Goal: Download file/media

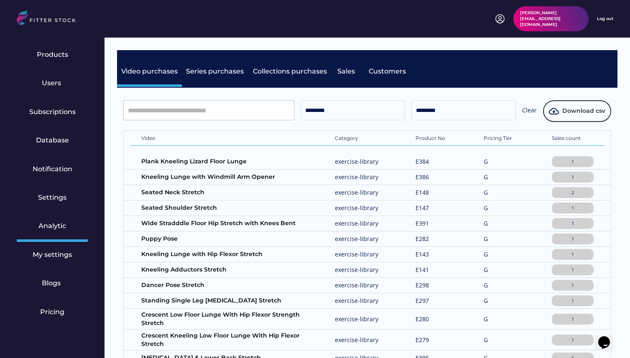
click at [332, 13] on div "kate@fitter-stock.com Log out" at bounding box center [315, 18] width 596 height 25
click at [339, 111] on input "*********" at bounding box center [352, 110] width 104 height 20
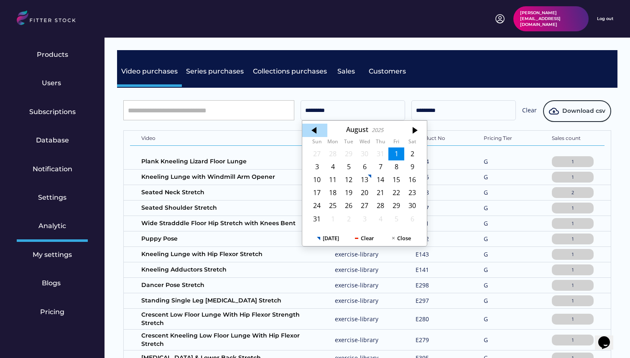
click at [320, 134] on div at bounding box center [314, 130] width 25 height 13
click at [316, 134] on div at bounding box center [314, 130] width 25 height 13
click at [315, 153] on div "1" at bounding box center [317, 154] width 16 height 13
type input "*********"
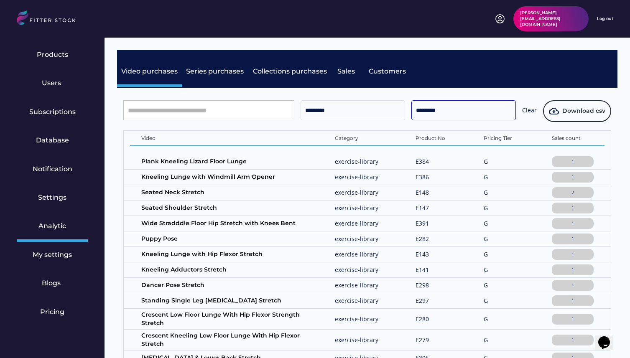
click at [467, 110] on input "*********" at bounding box center [463, 110] width 104 height 20
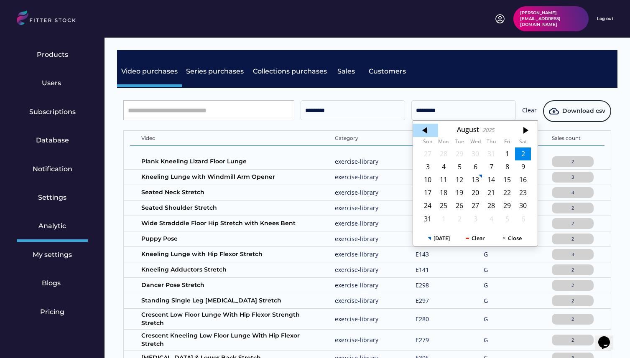
click at [424, 126] on div at bounding box center [425, 130] width 25 height 13
click at [424, 125] on div at bounding box center [425, 130] width 25 height 13
click at [441, 205] on div "30" at bounding box center [443, 205] width 16 height 13
type input "*********"
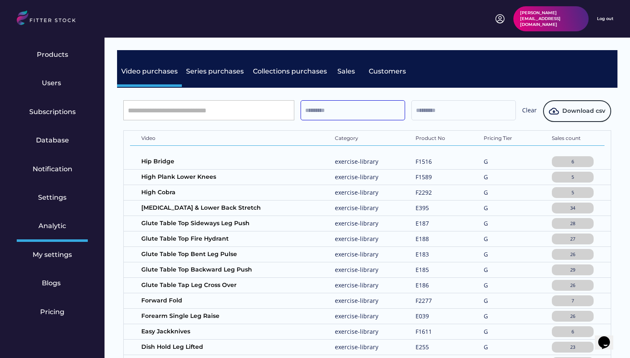
click at [303, 118] on input "text" at bounding box center [352, 110] width 104 height 20
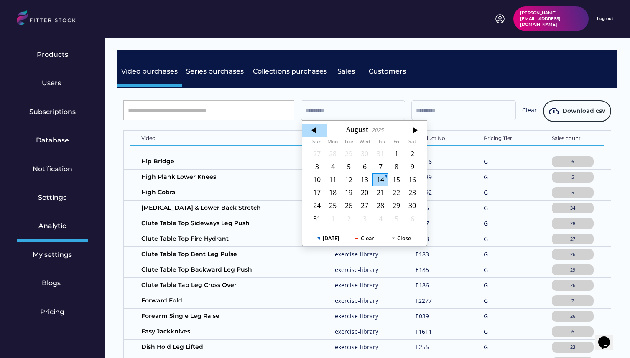
click at [317, 130] on div at bounding box center [314, 130] width 25 height 13
click at [318, 134] on div at bounding box center [314, 130] width 25 height 13
click at [319, 149] on div "1" at bounding box center [317, 154] width 16 height 13
type input "*********"
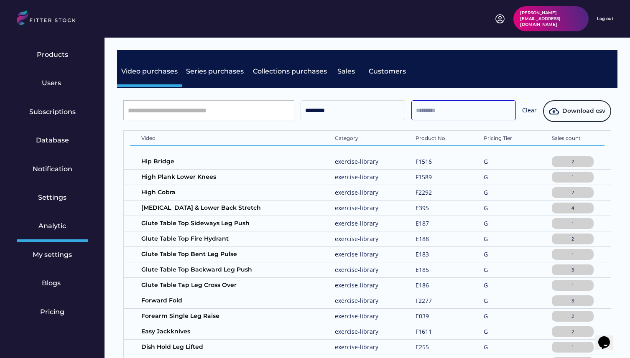
click at [432, 109] on input "text" at bounding box center [463, 110] width 104 height 20
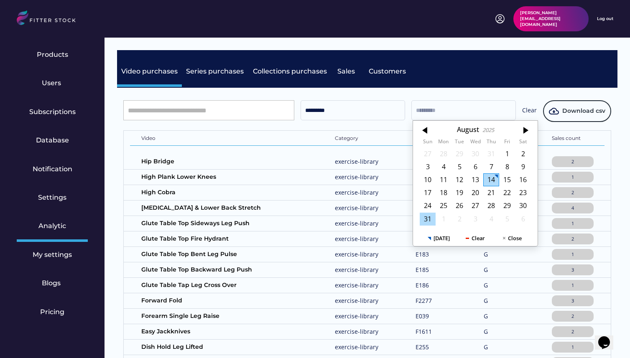
click at [427, 221] on div "31" at bounding box center [428, 219] width 16 height 13
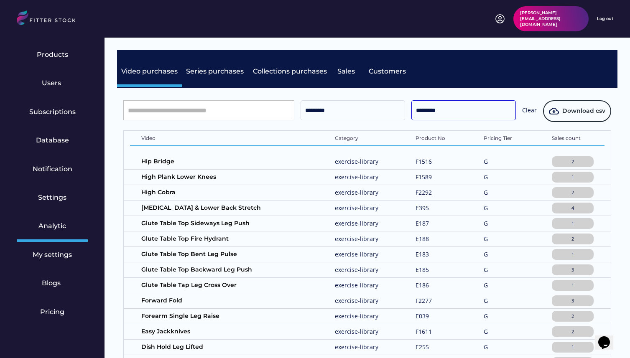
click at [449, 109] on input "*********" at bounding box center [463, 110] width 104 height 20
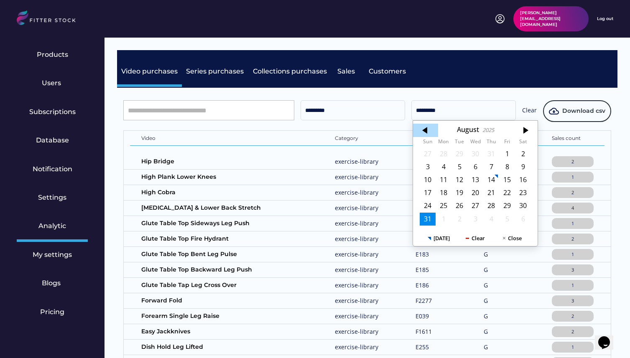
click at [429, 130] on div at bounding box center [425, 130] width 25 height 13
click at [444, 208] on div "30" at bounding box center [443, 205] width 16 height 13
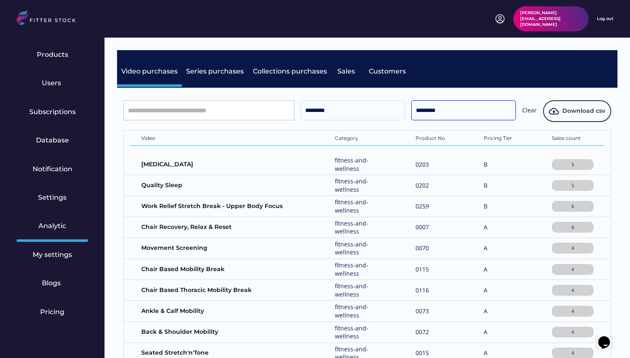
click at [448, 106] on input "*********" at bounding box center [463, 110] width 104 height 20
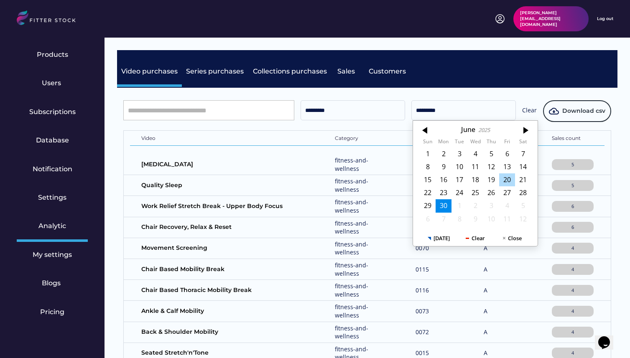
click at [508, 176] on div "20" at bounding box center [507, 179] width 16 height 13
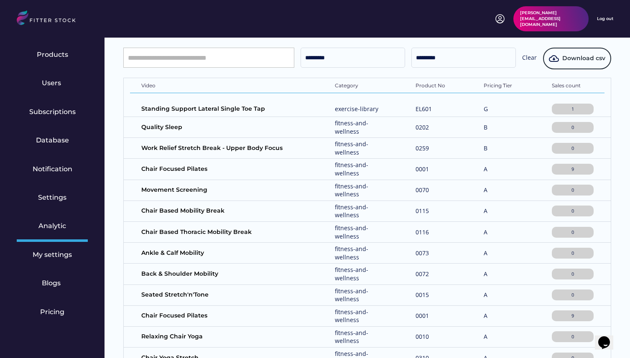
scroll to position [38, 0]
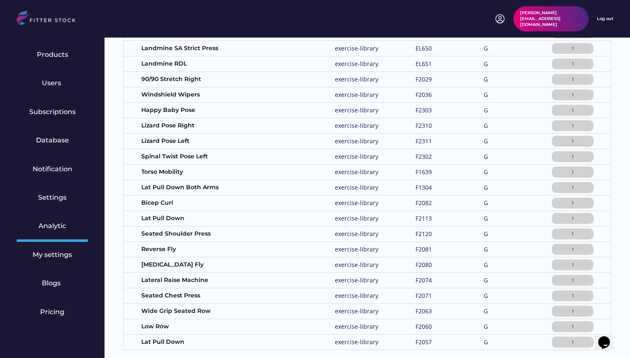
scroll to position [689, 0]
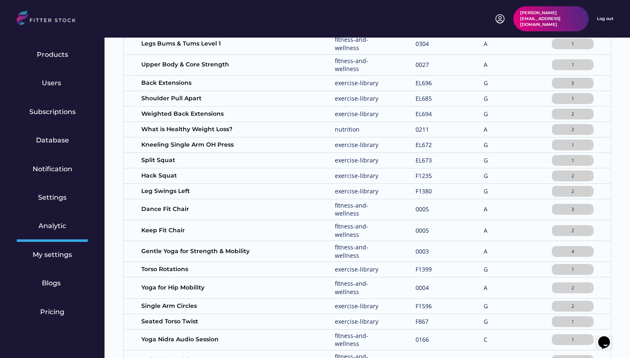
scroll to position [0, 0]
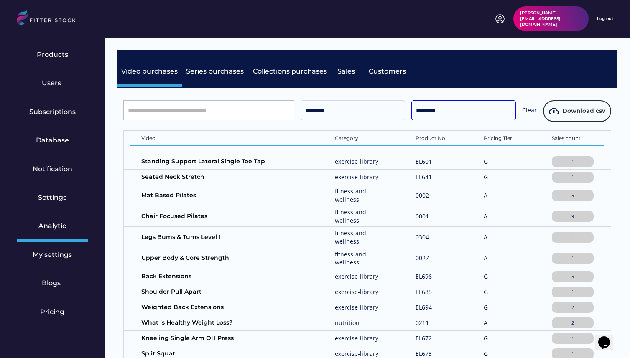
click at [469, 111] on input "*********" at bounding box center [463, 110] width 104 height 20
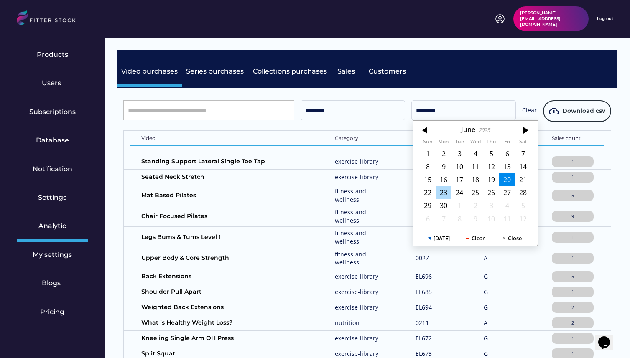
click at [445, 191] on div "23" at bounding box center [443, 192] width 16 height 13
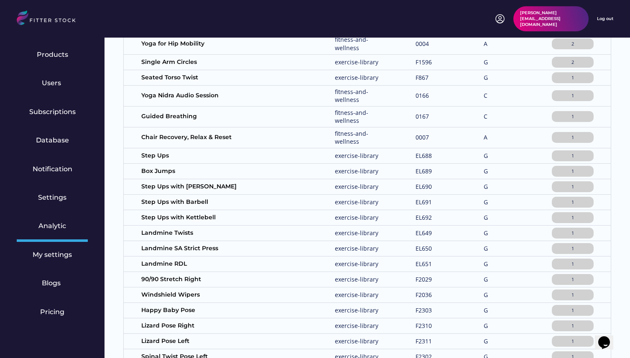
scroll to position [689, 0]
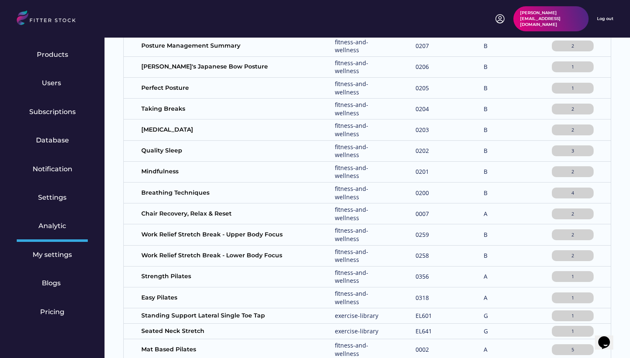
scroll to position [0, 0]
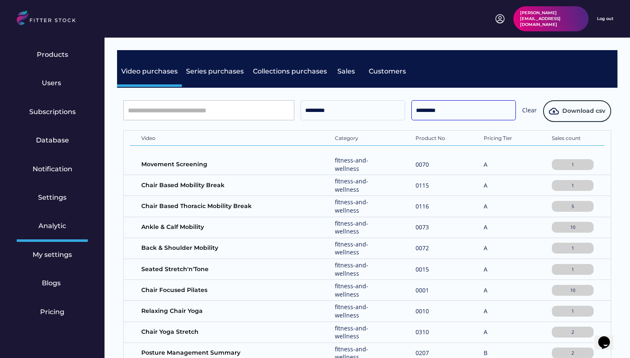
click at [485, 117] on input "*********" at bounding box center [463, 110] width 104 height 20
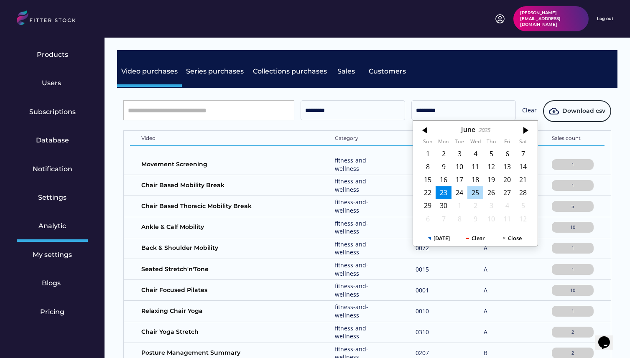
click at [471, 191] on div "25" at bounding box center [475, 192] width 16 height 13
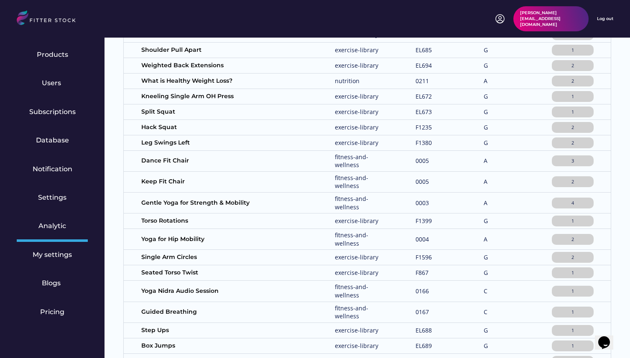
scroll to position [799, 0]
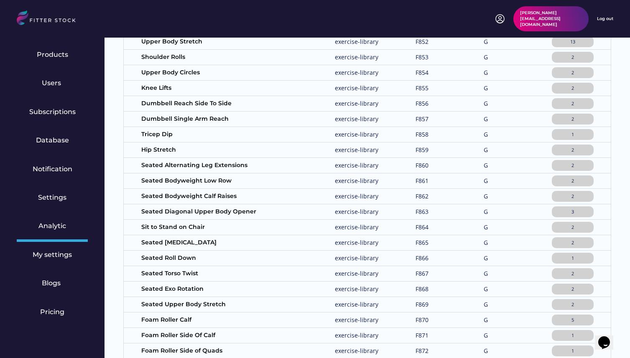
scroll to position [0, 0]
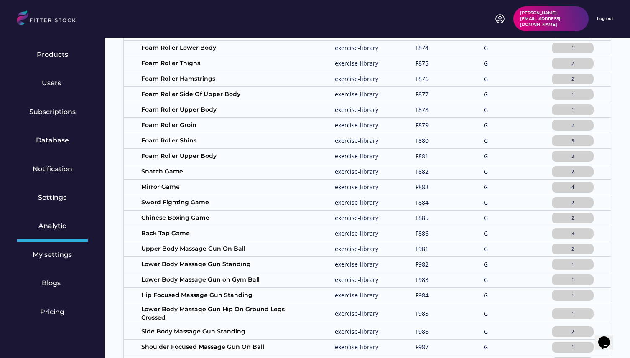
scroll to position [634, 0]
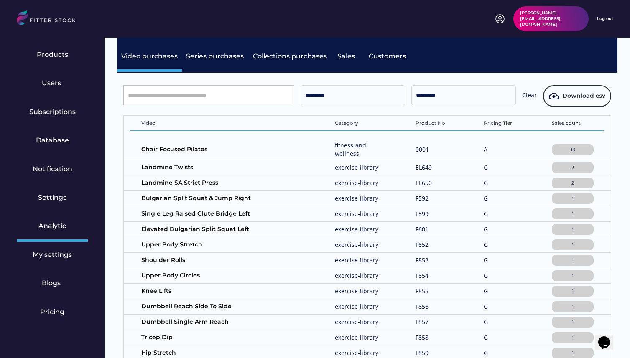
scroll to position [0, 0]
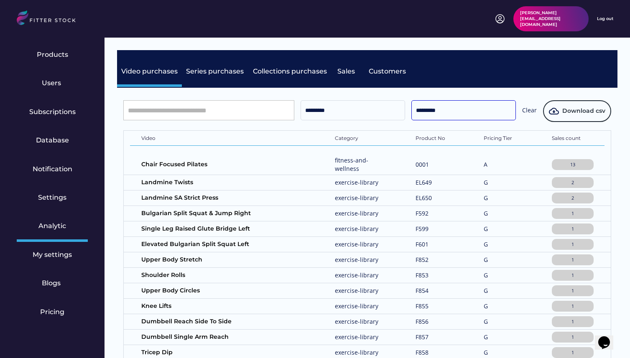
click at [436, 109] on input "*********" at bounding box center [463, 110] width 104 height 20
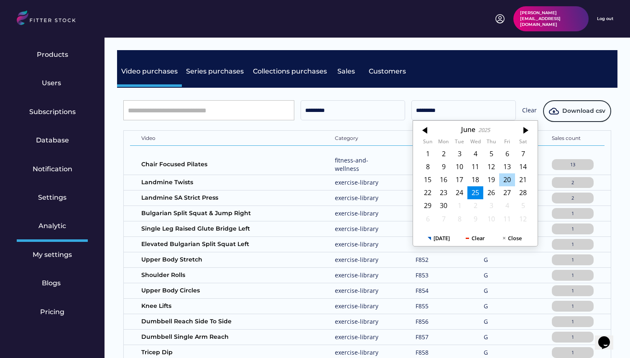
click at [505, 182] on div "20" at bounding box center [507, 179] width 16 height 13
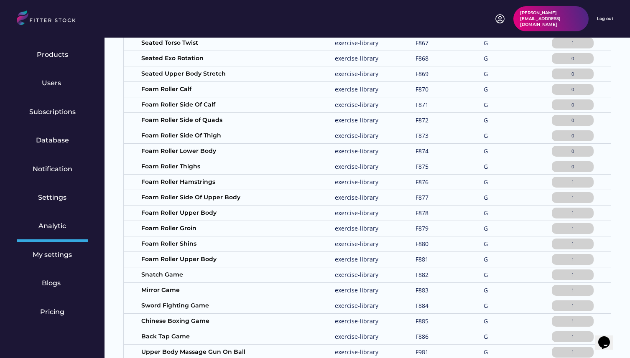
scroll to position [689, 0]
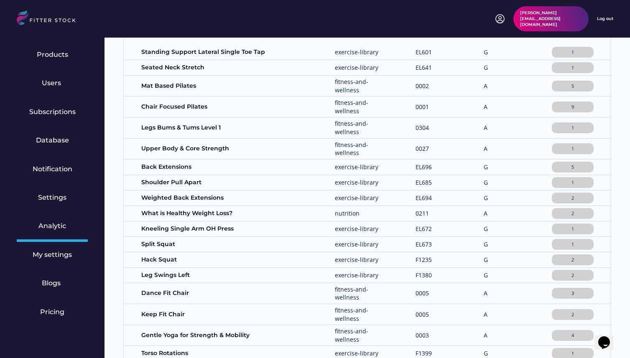
scroll to position [0, 0]
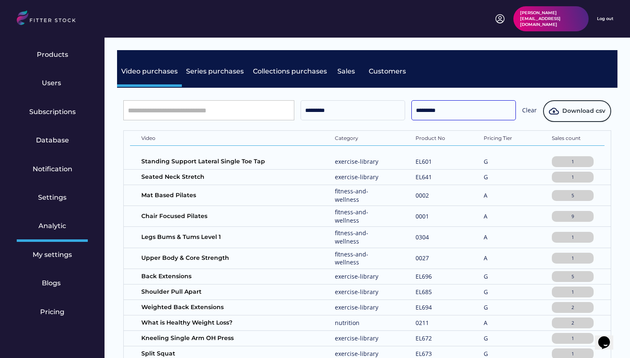
click at [446, 114] on input "*********" at bounding box center [463, 110] width 104 height 20
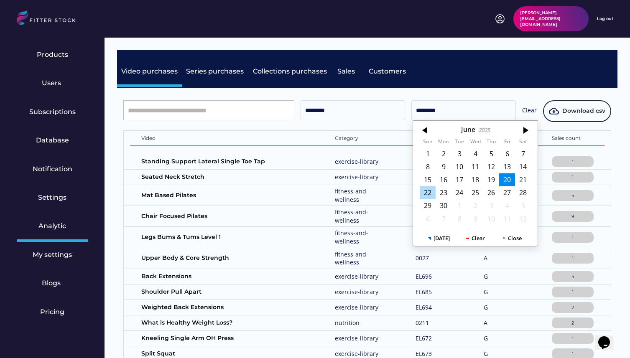
click at [429, 193] on div "22" at bounding box center [428, 192] width 16 height 13
type input "*********"
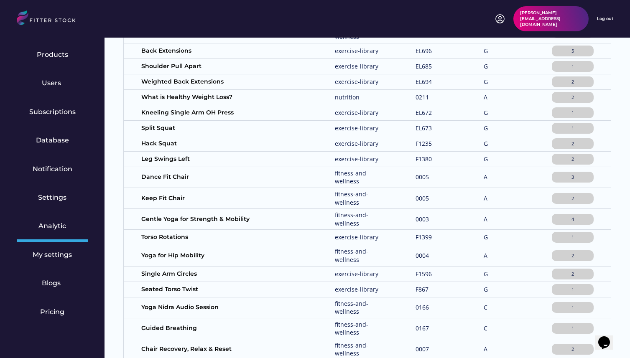
scroll to position [689, 0]
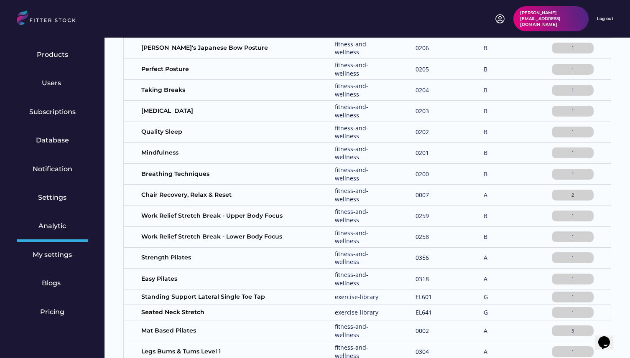
scroll to position [0, 0]
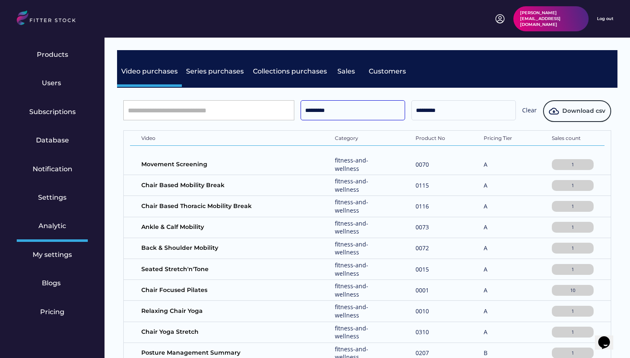
click at [375, 105] on input "*********" at bounding box center [352, 110] width 104 height 20
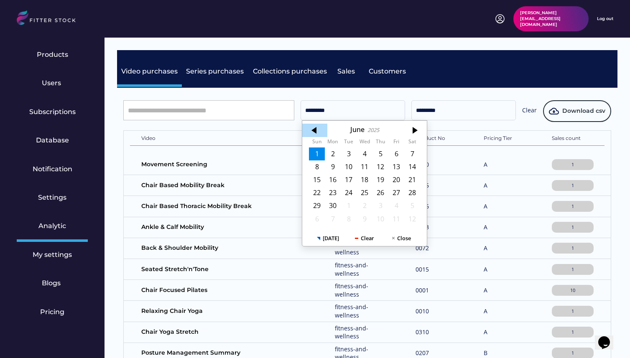
click at [313, 132] on div at bounding box center [314, 130] width 25 height 13
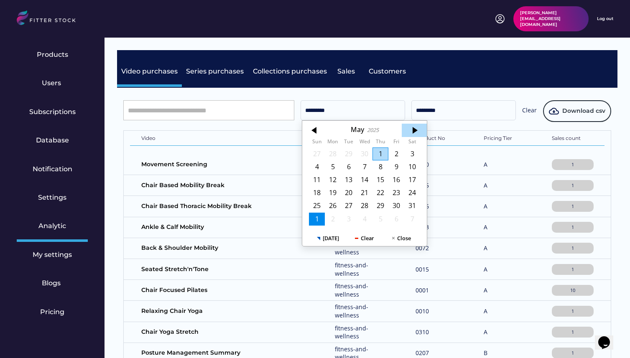
click at [422, 131] on div at bounding box center [414, 130] width 25 height 13
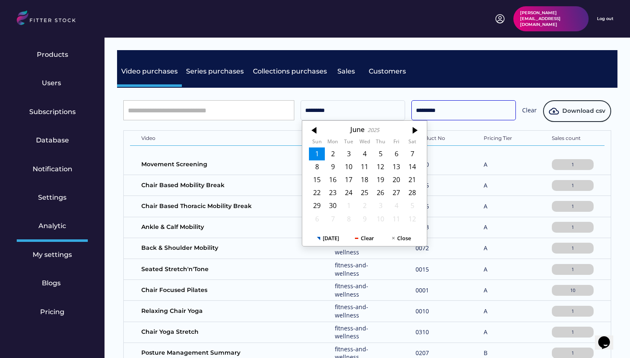
click at [453, 106] on input "*********" at bounding box center [463, 110] width 104 height 20
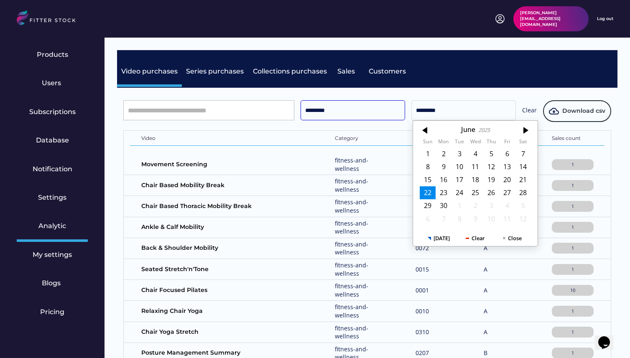
click at [388, 114] on input "*********" at bounding box center [352, 110] width 104 height 20
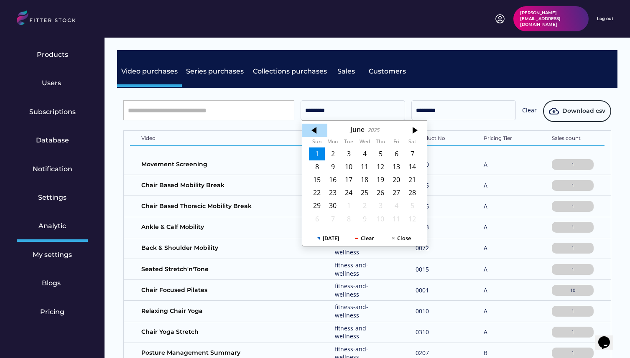
click at [320, 131] on div at bounding box center [314, 130] width 25 height 13
click at [379, 183] on div "15" at bounding box center [380, 179] width 16 height 13
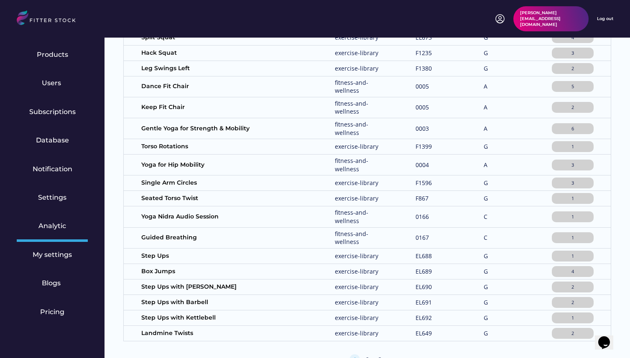
scroll to position [799, 0]
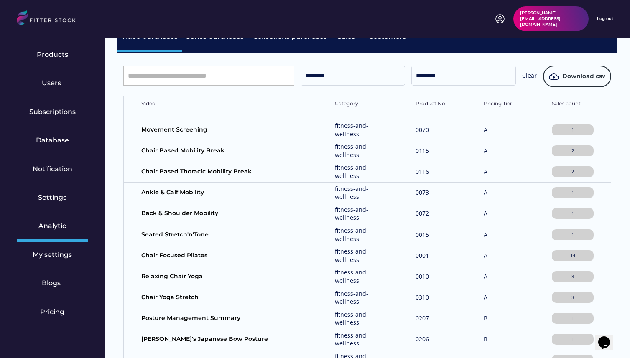
scroll to position [0, 0]
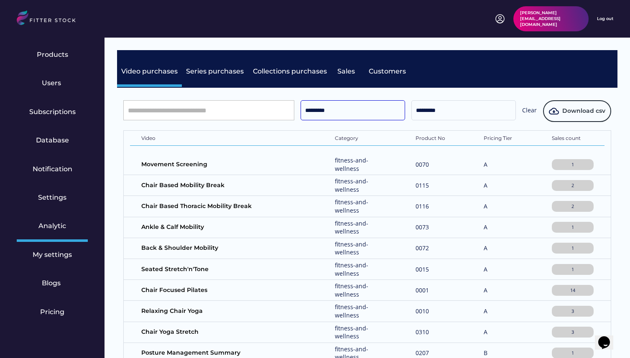
click at [322, 107] on input "*********" at bounding box center [352, 110] width 104 height 20
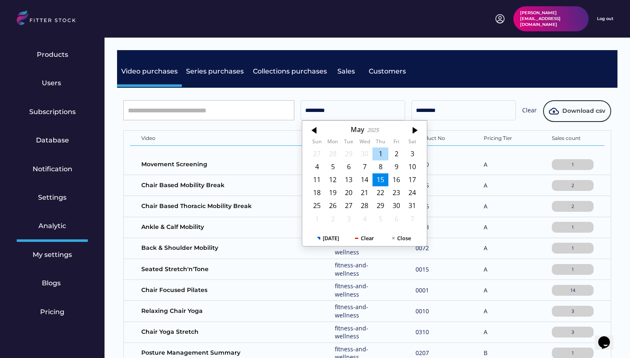
click at [379, 151] on div "1" at bounding box center [380, 154] width 16 height 13
type input "*********"
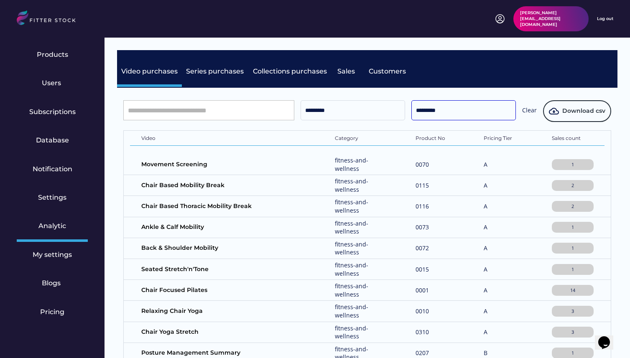
click at [434, 114] on input "*********" at bounding box center [463, 110] width 104 height 20
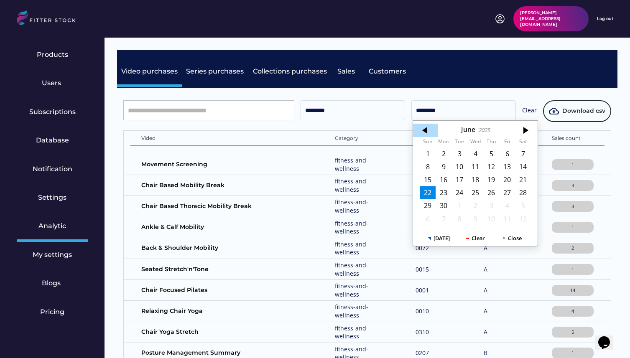
click at [425, 128] on div at bounding box center [425, 130] width 25 height 13
click at [463, 205] on div "27" at bounding box center [459, 205] width 16 height 13
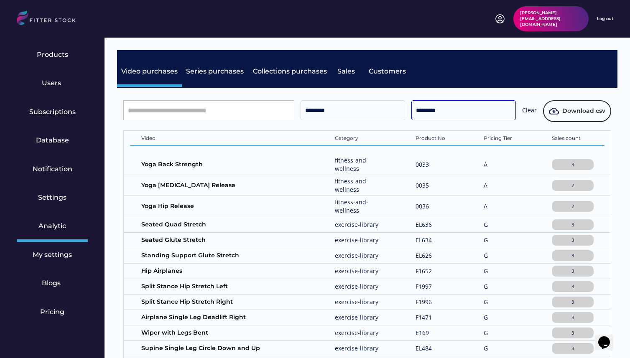
click at [462, 105] on input "*********" at bounding box center [463, 110] width 104 height 20
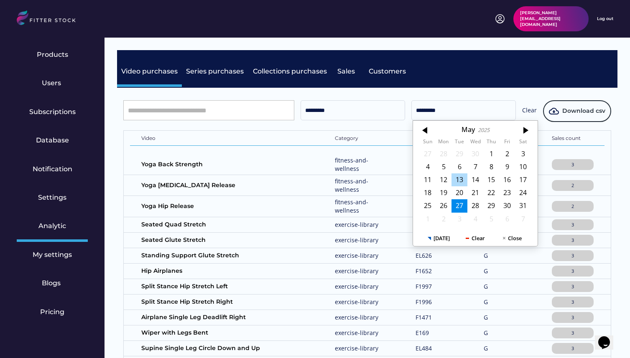
click at [452, 179] on div "13" at bounding box center [459, 179] width 16 height 13
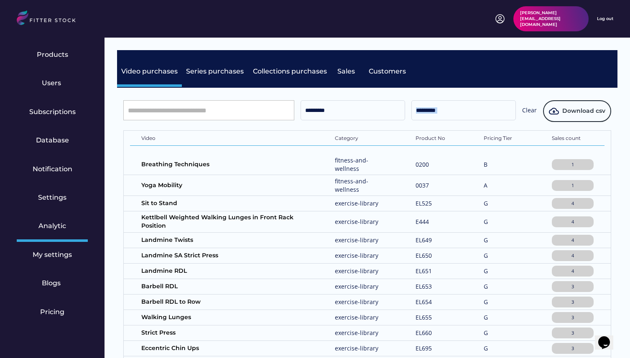
click at [433, 103] on input "*********" at bounding box center [463, 110] width 104 height 20
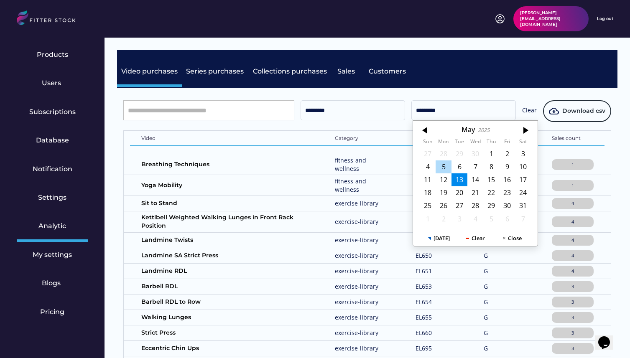
click at [443, 164] on div "5" at bounding box center [443, 166] width 16 height 13
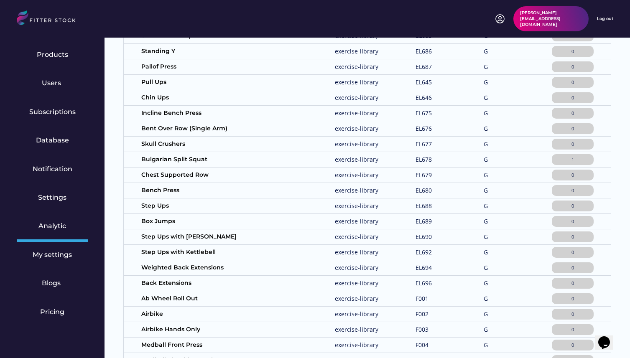
scroll to position [645, 0]
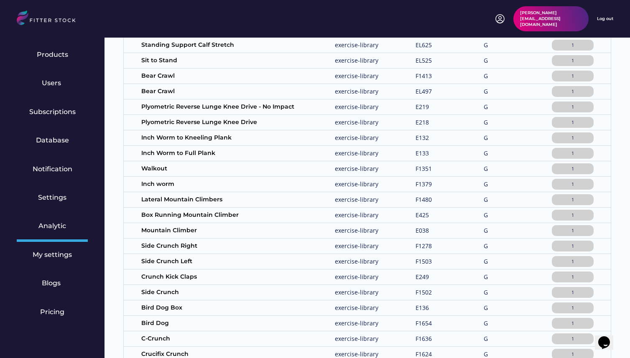
scroll to position [0, 0]
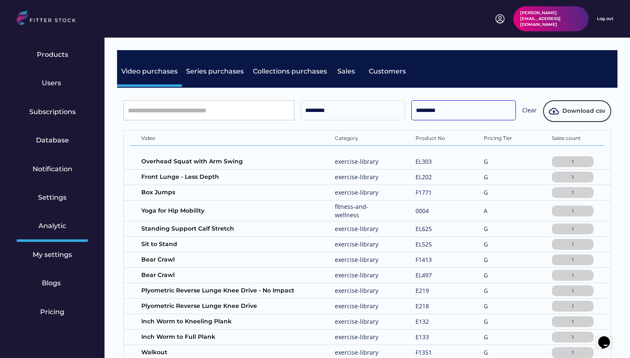
click at [453, 108] on input "*********" at bounding box center [463, 110] width 104 height 20
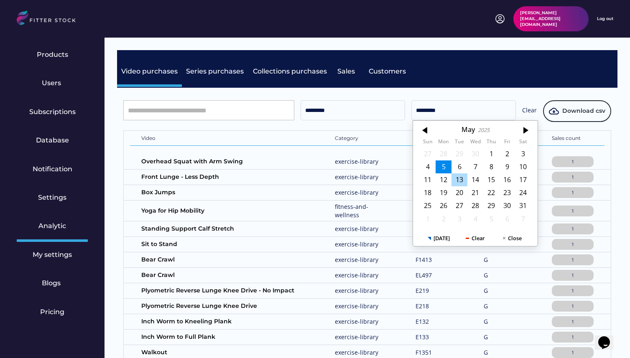
click at [461, 178] on div "13" at bounding box center [459, 179] width 16 height 13
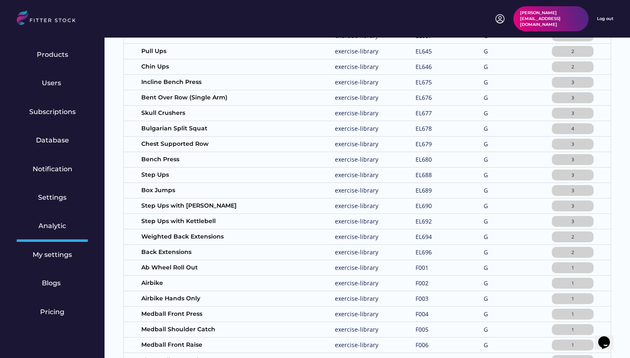
scroll to position [645, 0]
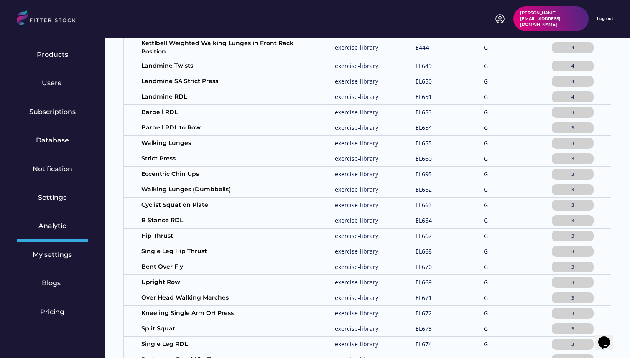
scroll to position [0, 0]
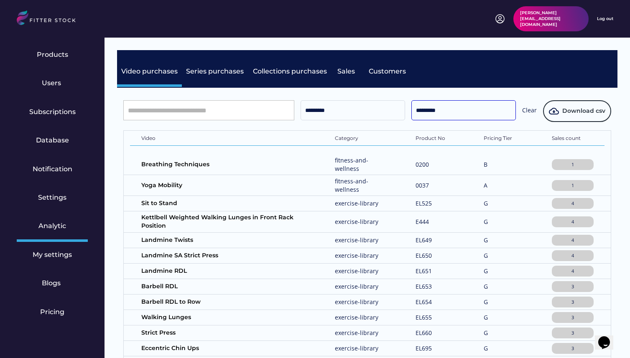
click at [448, 109] on input "*********" at bounding box center [463, 110] width 104 height 20
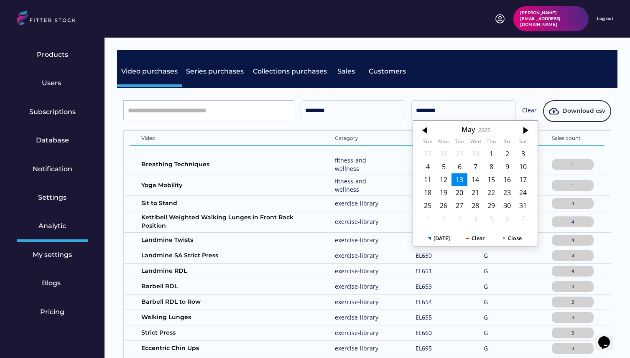
click at [460, 178] on div "13" at bounding box center [459, 179] width 16 height 13
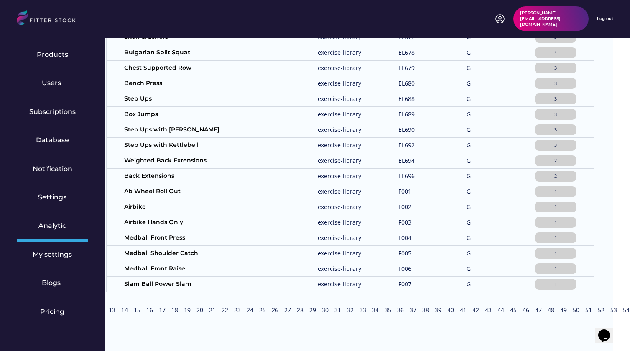
scroll to position [651, 0]
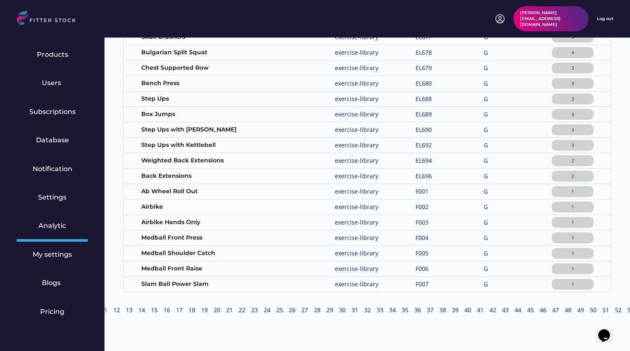
click at [381, 310] on div "33" at bounding box center [379, 310] width 10 height 8
click at [329, 312] on div "29" at bounding box center [329, 310] width 10 height 8
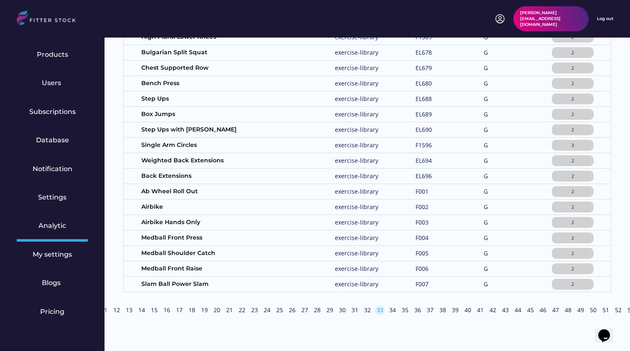
click at [336, 308] on div "30" at bounding box center [342, 311] width 13 height 13
click at [454, 111] on div "EL689" at bounding box center [436, 114] width 42 height 8
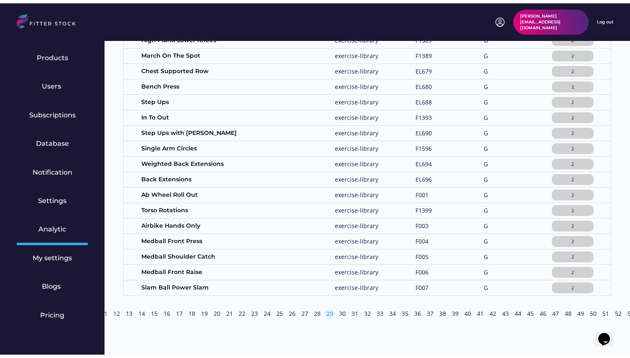
scroll to position [0, 0]
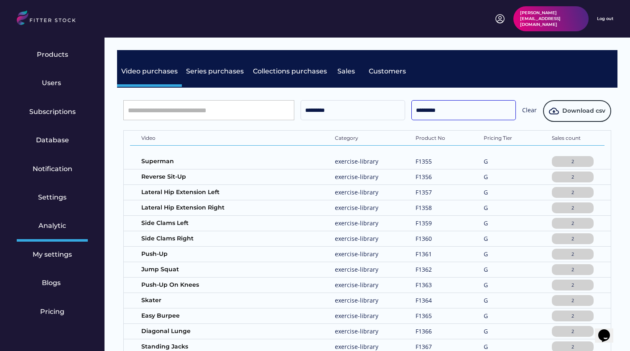
click at [444, 113] on input "*********" at bounding box center [463, 110] width 104 height 20
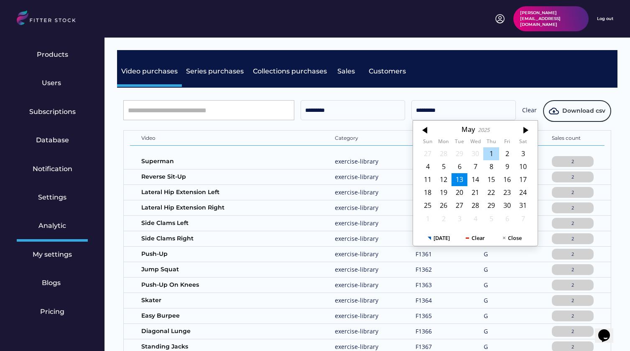
click at [483, 154] on div "1" at bounding box center [491, 154] width 16 height 13
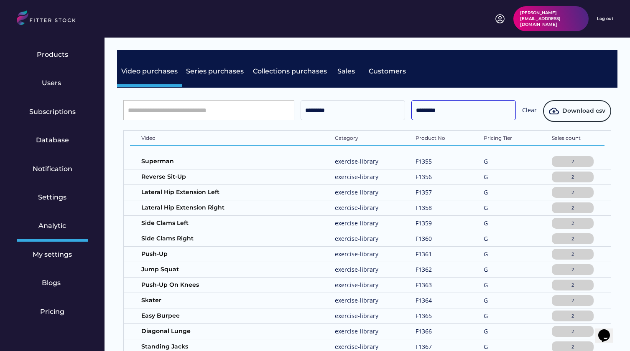
click at [462, 109] on input "*********" at bounding box center [463, 110] width 104 height 20
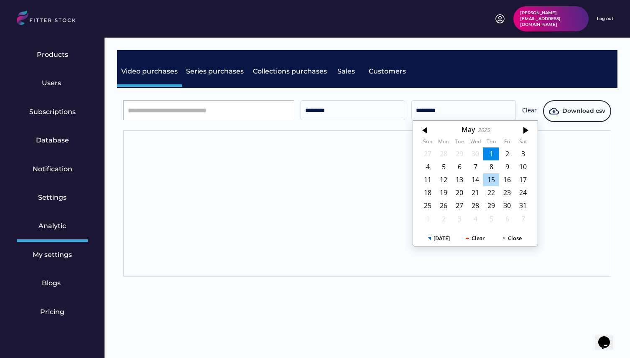
click at [491, 180] on div "15" at bounding box center [491, 179] width 16 height 13
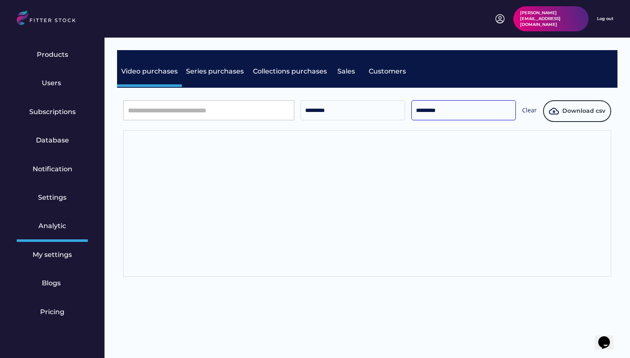
click at [468, 108] on input "*********" at bounding box center [463, 110] width 104 height 20
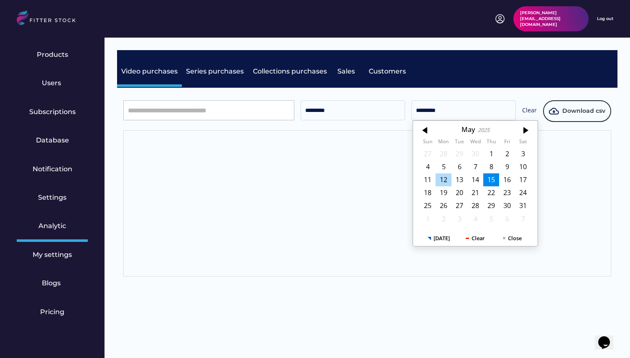
click at [444, 181] on div "12" at bounding box center [443, 179] width 16 height 13
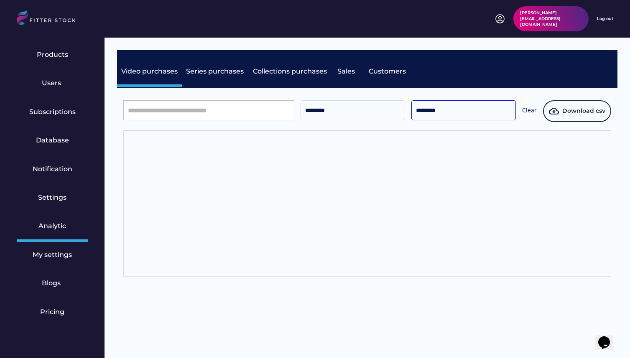
click at [461, 110] on input "*********" at bounding box center [463, 110] width 104 height 20
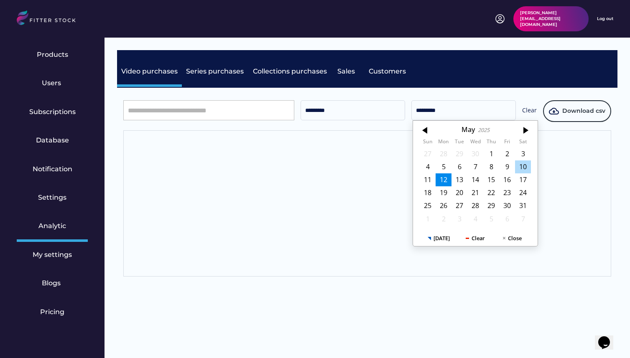
click at [524, 164] on div "10" at bounding box center [523, 166] width 16 height 13
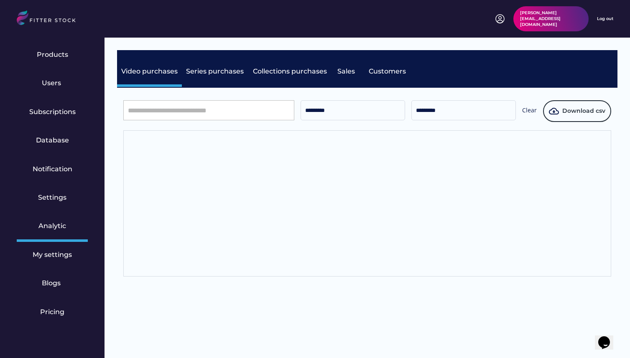
click at [439, 137] on div "Video Category Product No Pricing Tier Sales count Superman exercise-library F1…" at bounding box center [367, 203] width 488 height 146
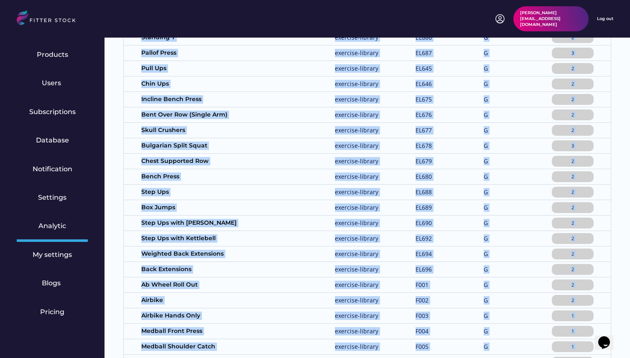
scroll to position [628, 0]
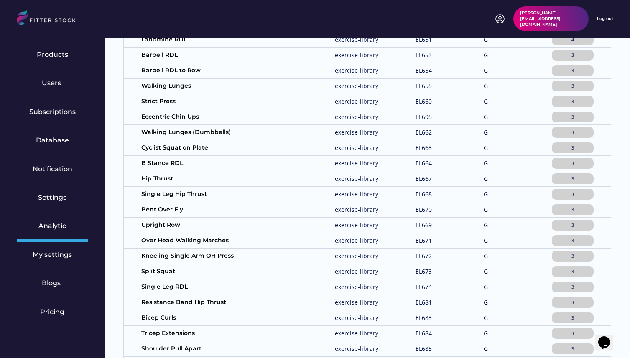
scroll to position [0, 0]
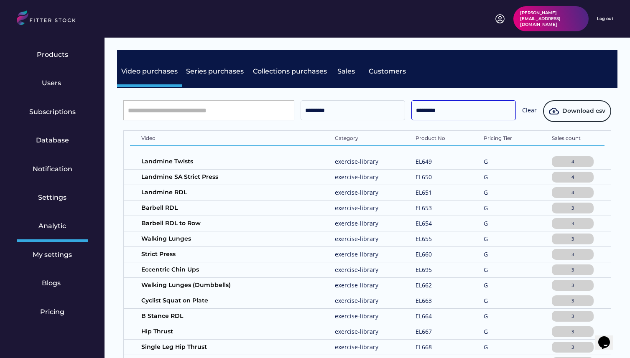
click at [457, 114] on input "*********" at bounding box center [463, 110] width 104 height 20
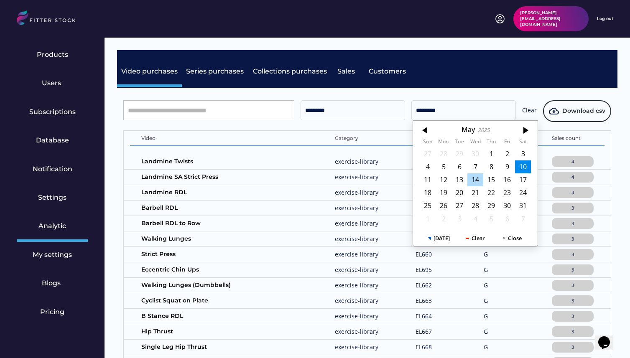
click at [477, 178] on div "14" at bounding box center [475, 179] width 16 height 13
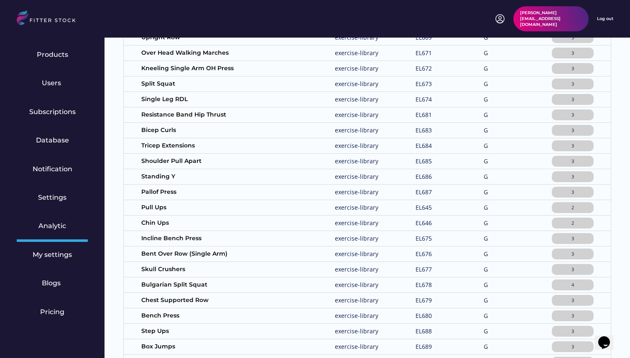
scroll to position [628, 0]
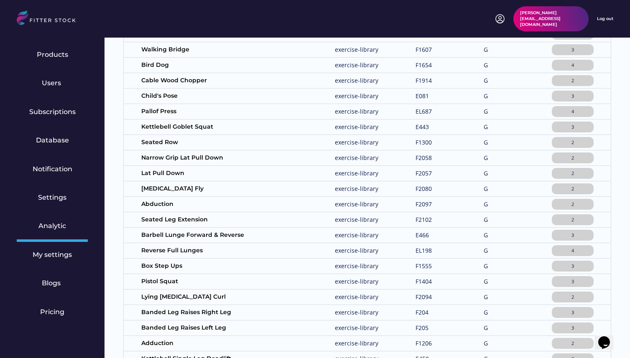
scroll to position [0, 0]
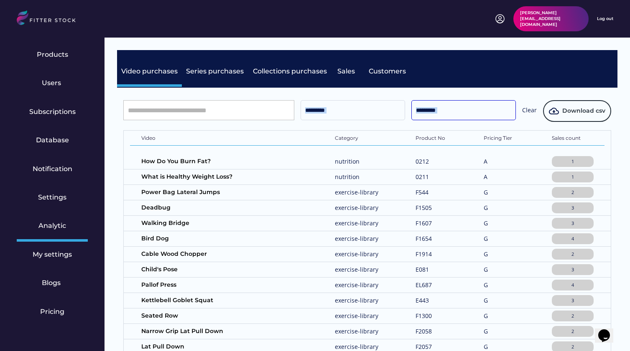
click at [423, 109] on input "*********" at bounding box center [463, 110] width 104 height 20
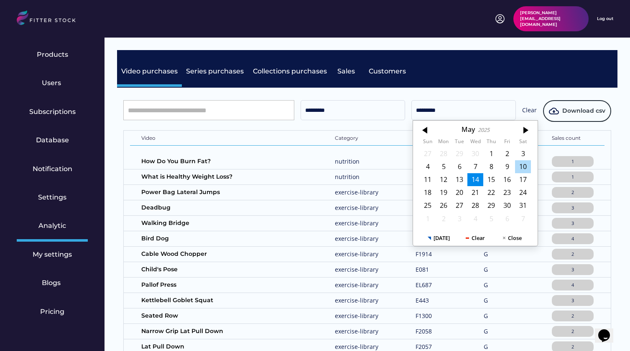
click at [520, 170] on div "10" at bounding box center [523, 166] width 16 height 13
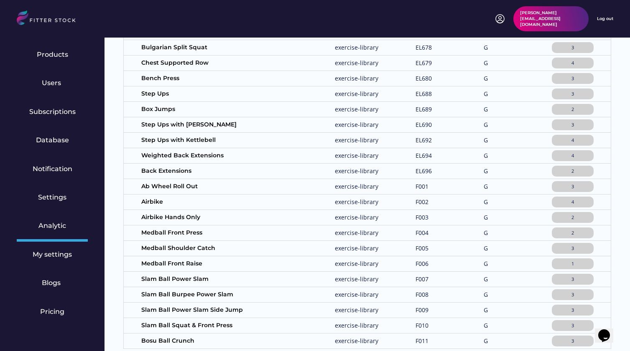
scroll to position [635, 0]
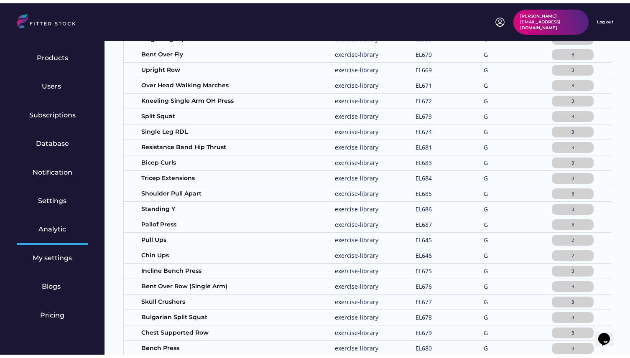
scroll to position [0, 0]
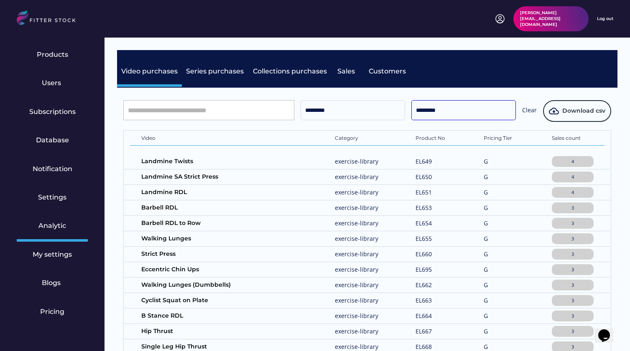
click at [444, 108] on input "*********" at bounding box center [463, 110] width 104 height 20
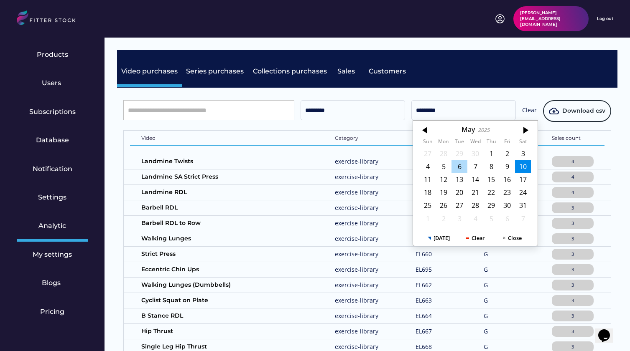
click at [455, 167] on div "6" at bounding box center [459, 166] width 16 height 13
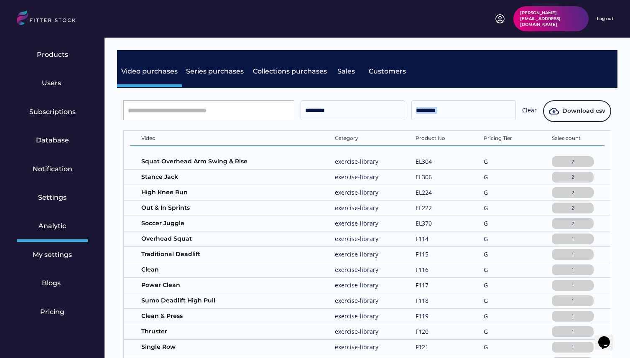
click at [427, 108] on input "*********" at bounding box center [463, 110] width 104 height 20
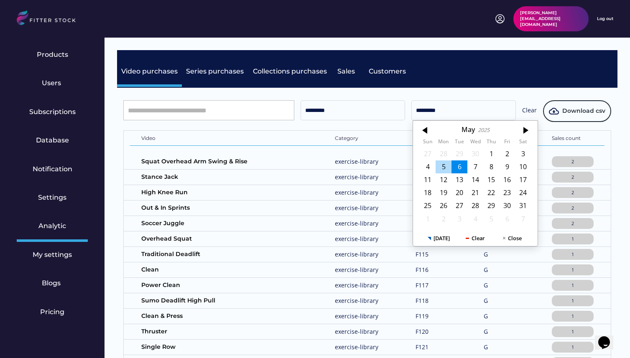
click at [446, 163] on div "5" at bounding box center [443, 166] width 16 height 13
type input "*********"
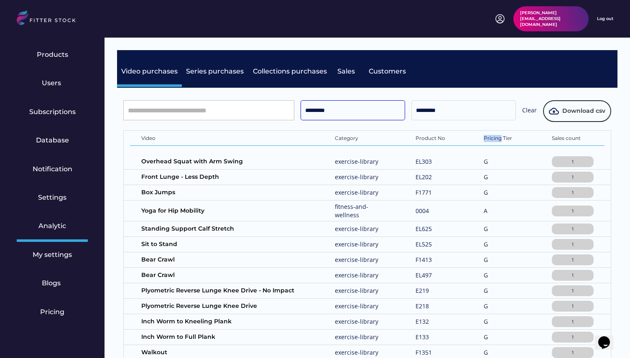
click at [341, 102] on input "*********" at bounding box center [352, 110] width 104 height 20
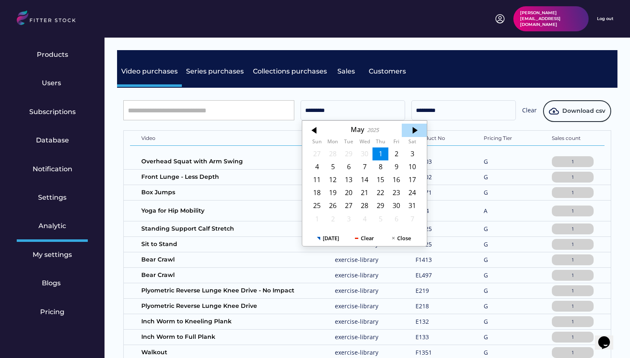
click at [409, 136] on div at bounding box center [414, 130] width 25 height 13
click at [316, 152] on div "1" at bounding box center [317, 154] width 16 height 13
type input "*********"
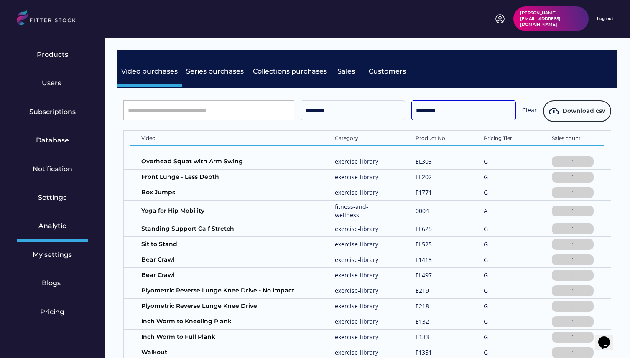
click at [433, 119] on input "*********" at bounding box center [463, 110] width 104 height 20
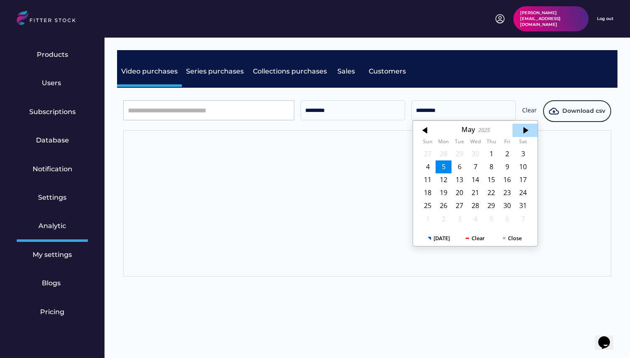
click at [522, 135] on div at bounding box center [524, 130] width 25 height 13
click at [446, 204] on div "30" at bounding box center [443, 205] width 16 height 13
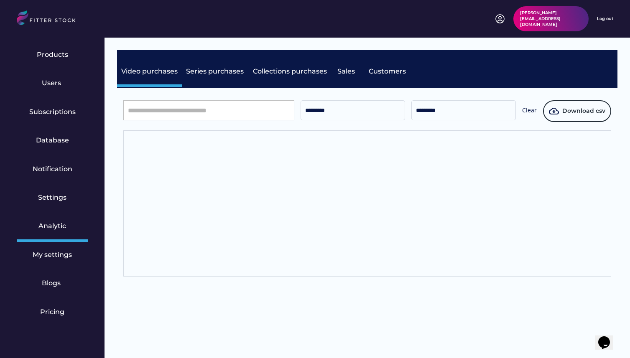
click at [526, 90] on div "********* ********* Clear Download csv Video Category Product No Pricing Tier S…" at bounding box center [367, 188] width 500 height 201
click at [0, 0] on div "G" at bounding box center [0, 0] width 0 height 0
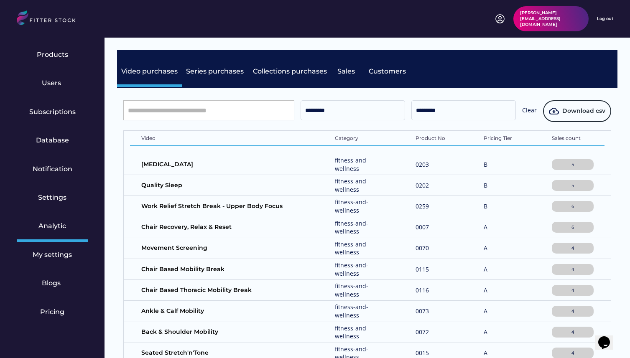
click at [493, 208] on div "B" at bounding box center [504, 206] width 42 height 8
click at [588, 118] on button "Download csv" at bounding box center [577, 111] width 68 height 22
click at [442, 101] on input "*********" at bounding box center [463, 110] width 104 height 20
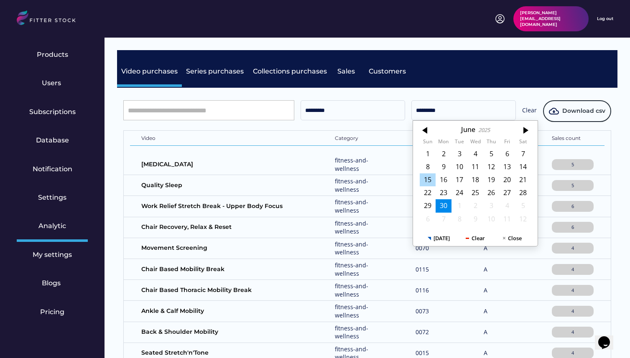
click at [431, 178] on div "15" at bounding box center [428, 179] width 16 height 13
type input "*********"
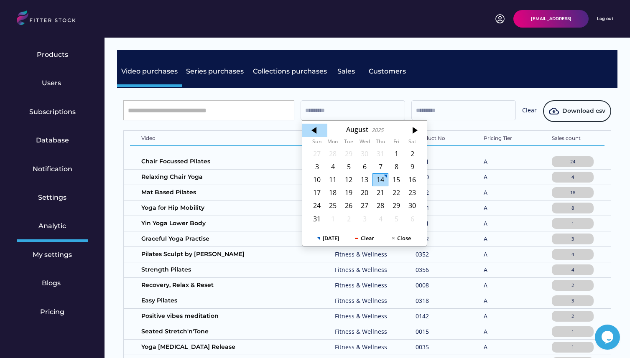
click at [315, 128] on div at bounding box center [314, 130] width 25 height 13
click at [347, 150] on div "1" at bounding box center [349, 154] width 16 height 13
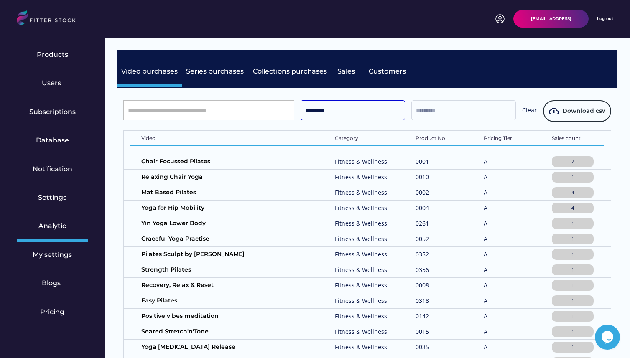
click at [319, 108] on input "*********" at bounding box center [352, 110] width 104 height 20
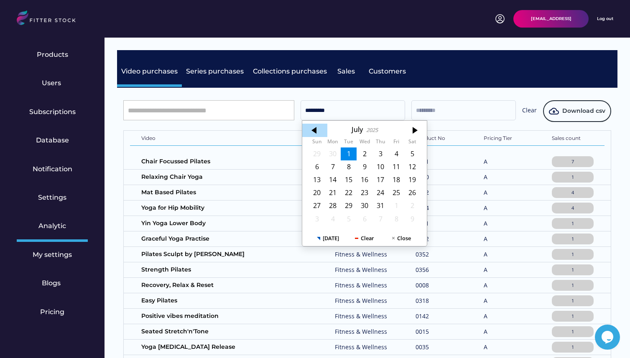
click at [317, 126] on div at bounding box center [314, 130] width 25 height 13
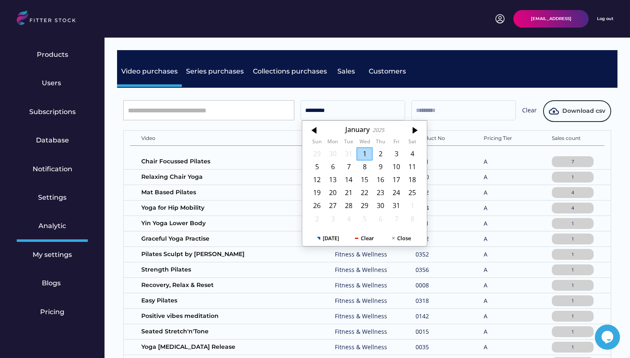
click at [317, 126] on div at bounding box center [314, 130] width 25 height 13
click at [374, 153] on div "1" at bounding box center [380, 154] width 16 height 13
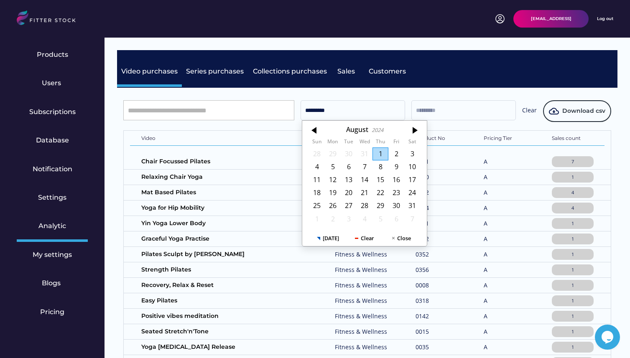
type input "*********"
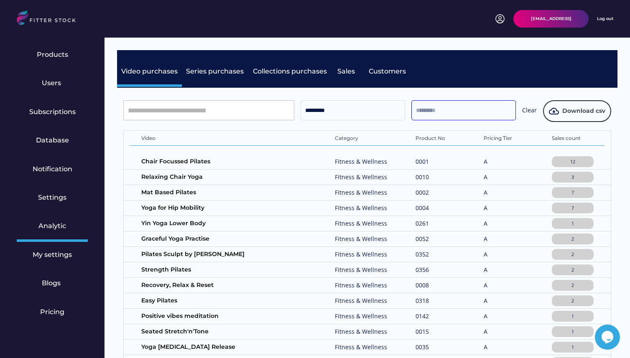
click at [446, 119] on input "text" at bounding box center [463, 110] width 104 height 20
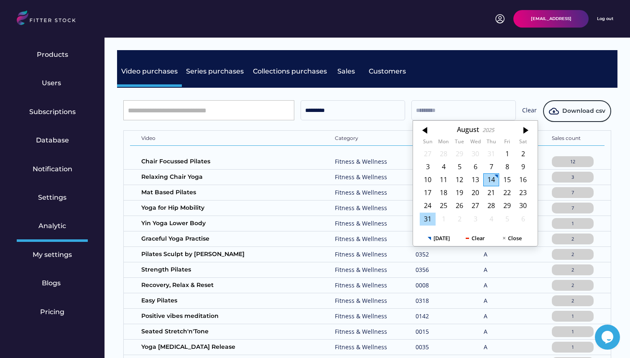
click at [429, 217] on div "31" at bounding box center [428, 219] width 16 height 13
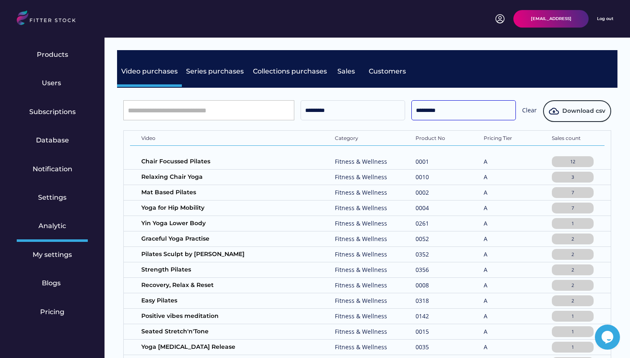
click at [455, 116] on input "*********" at bounding box center [463, 110] width 104 height 20
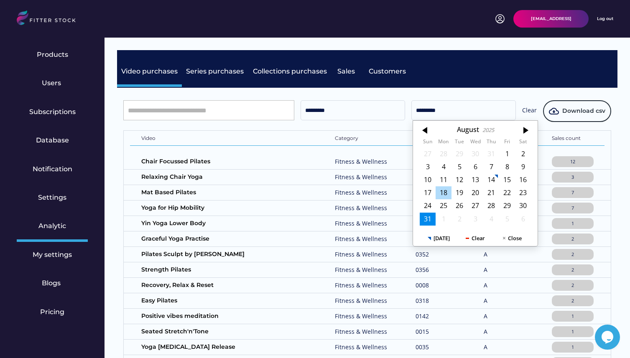
click at [443, 195] on div "18" at bounding box center [443, 192] width 16 height 13
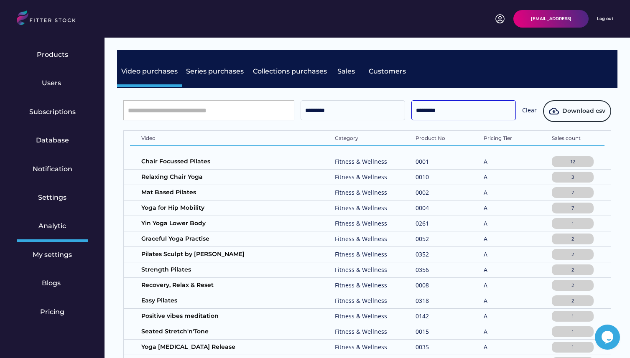
click at [454, 115] on input "*********" at bounding box center [463, 110] width 104 height 20
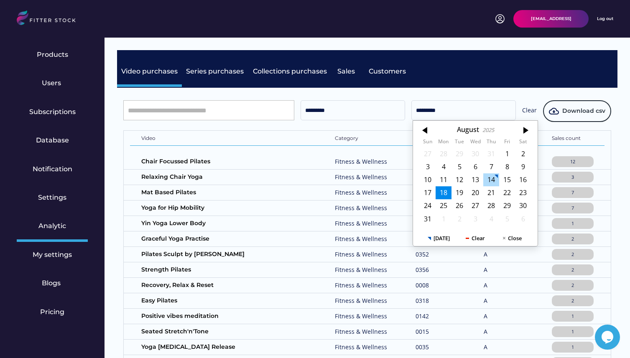
click at [493, 178] on div "14" at bounding box center [491, 179] width 16 height 13
type input "*********"
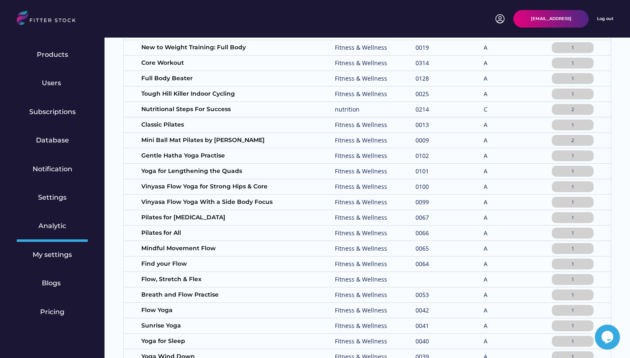
scroll to position [613, 0]
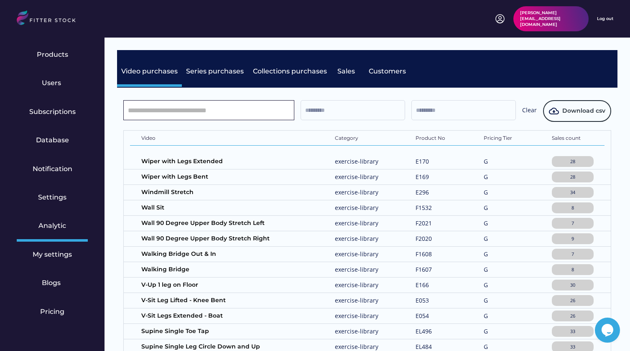
click at [307, 113] on input "text" at bounding box center [352, 110] width 104 height 20
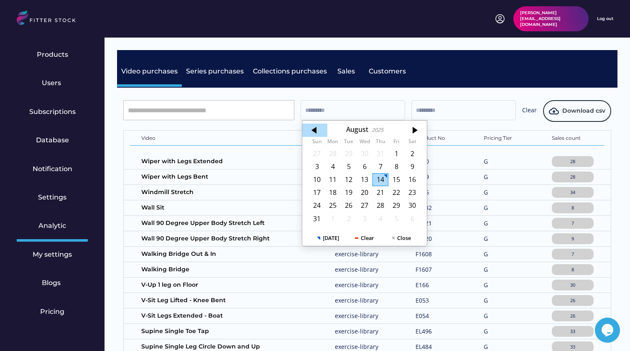
click at [318, 130] on div at bounding box center [314, 130] width 25 height 13
click at [315, 128] on div at bounding box center [314, 130] width 25 height 13
click at [346, 155] on div "1" at bounding box center [349, 154] width 16 height 13
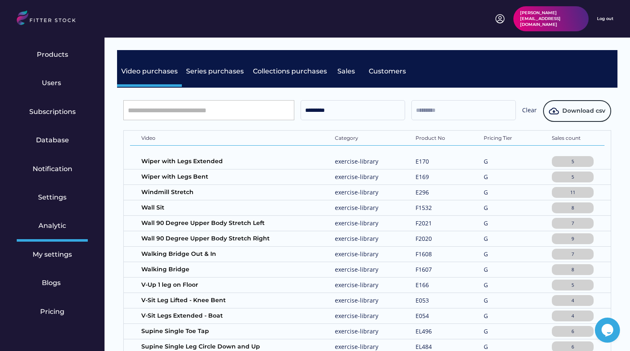
click at [445, 118] on input "text" at bounding box center [463, 110] width 104 height 20
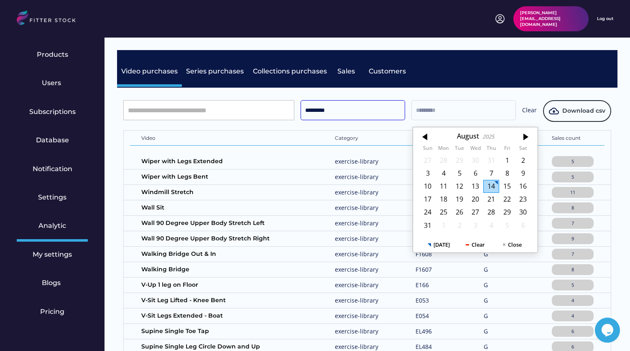
click at [362, 114] on input "*********" at bounding box center [352, 110] width 104 height 20
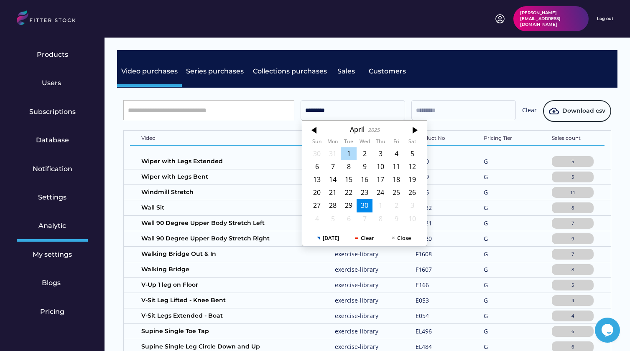
click at [350, 151] on div "1" at bounding box center [349, 154] width 16 height 13
type input "*********"
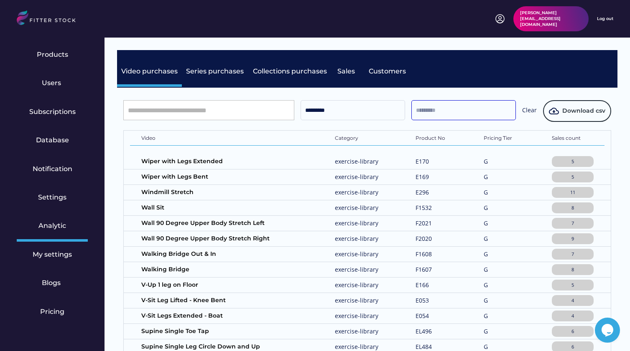
click at [446, 105] on input "text" at bounding box center [463, 110] width 104 height 20
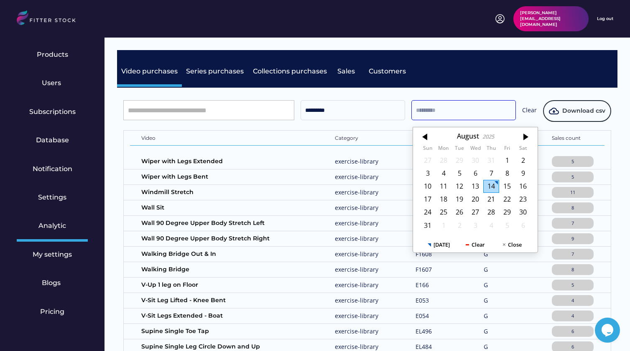
click at [430, 109] on input "text" at bounding box center [463, 110] width 104 height 20
click at [430, 137] on div at bounding box center [425, 136] width 25 height 13
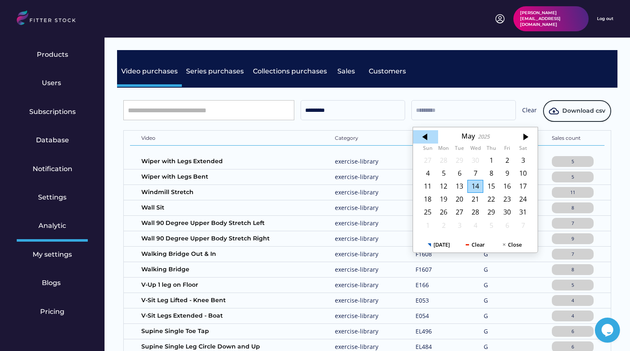
click at [431, 137] on div at bounding box center [425, 136] width 25 height 13
click at [471, 212] on div "30" at bounding box center [475, 212] width 16 height 13
click at [470, 107] on input "text" at bounding box center [463, 110] width 104 height 20
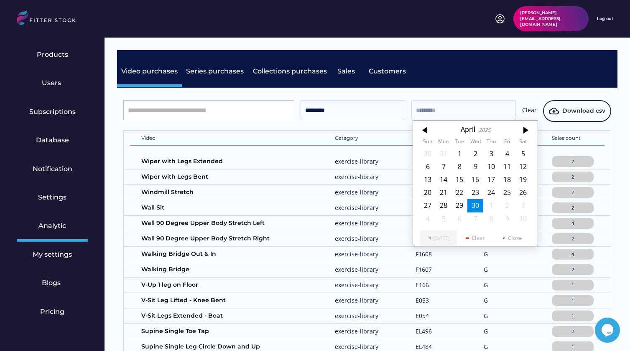
type input "*********"
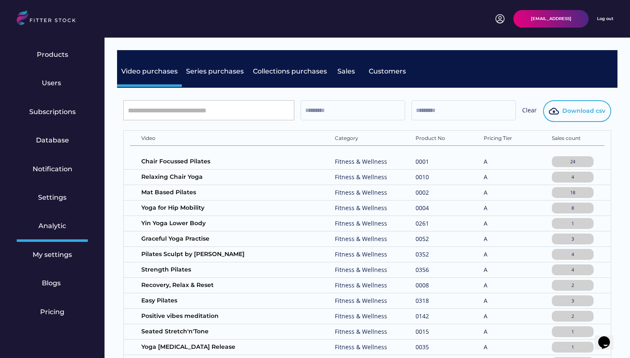
click at [574, 116] on button "Download csv" at bounding box center [577, 111] width 68 height 22
click at [565, 107] on span "Download csv" at bounding box center [583, 111] width 43 height 8
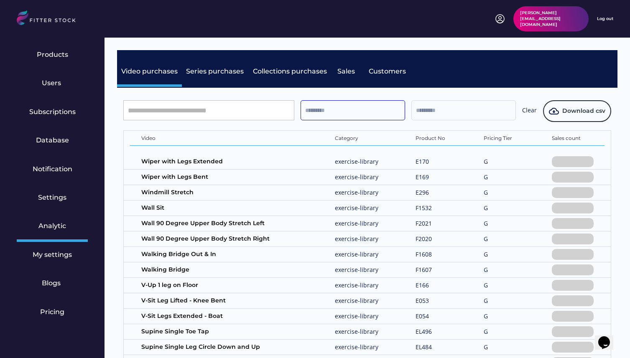
click at [328, 109] on input "text" at bounding box center [352, 110] width 104 height 20
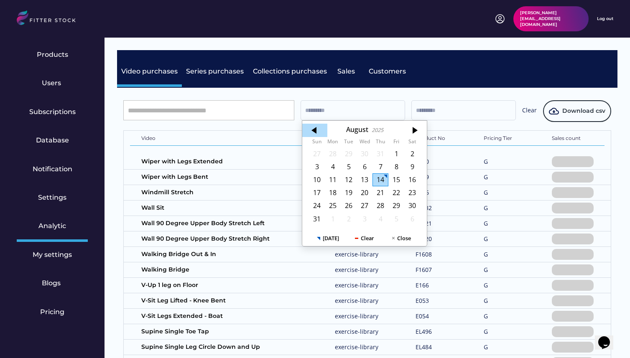
click at [314, 136] on div at bounding box center [314, 130] width 25 height 13
click at [312, 135] on div at bounding box center [314, 130] width 25 height 13
click at [348, 151] on div "1" at bounding box center [349, 154] width 16 height 13
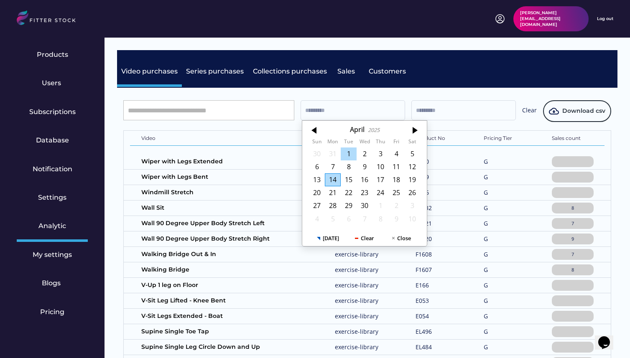
type input "*********"
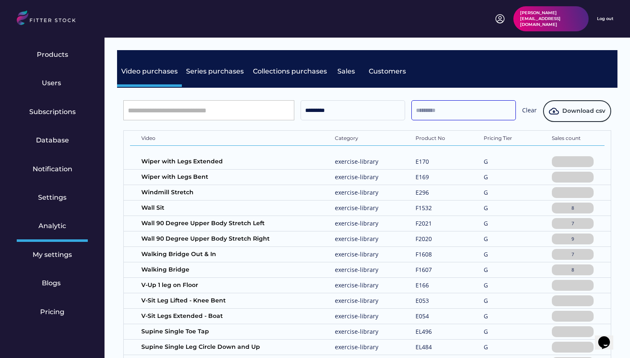
click at [460, 117] on input "text" at bounding box center [463, 110] width 104 height 20
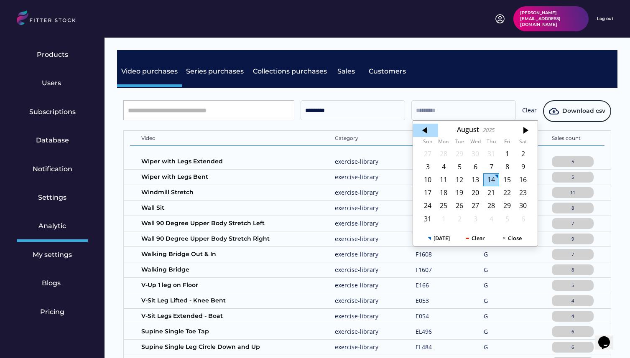
click at [434, 135] on div at bounding box center [425, 130] width 25 height 13
click at [431, 135] on div at bounding box center [425, 130] width 25 height 13
click at [471, 206] on div "30" at bounding box center [475, 205] width 16 height 13
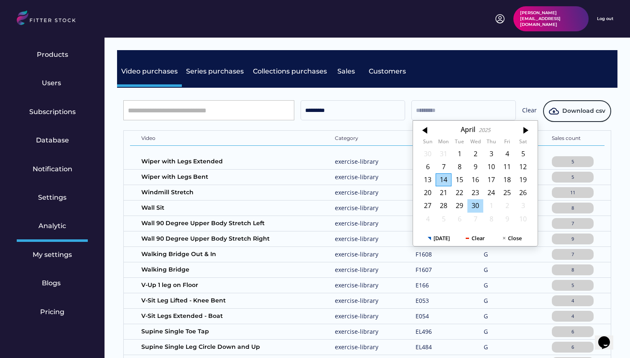
type input "*********"
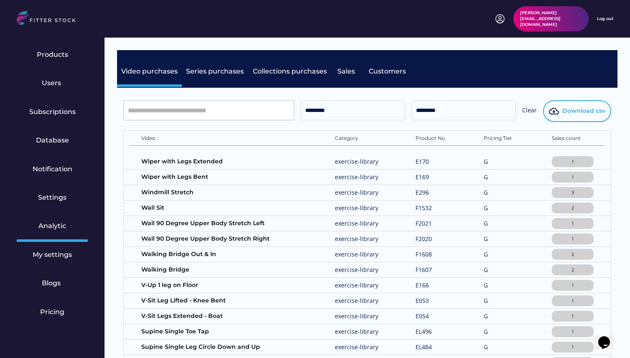
click at [583, 114] on span "Download csv" at bounding box center [583, 111] width 43 height 8
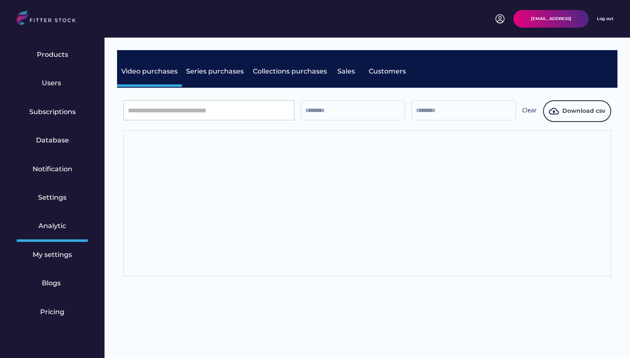
click at [278, 18] on div "[EMAIL_ADDRESS] Log out" at bounding box center [315, 19] width 596 height 18
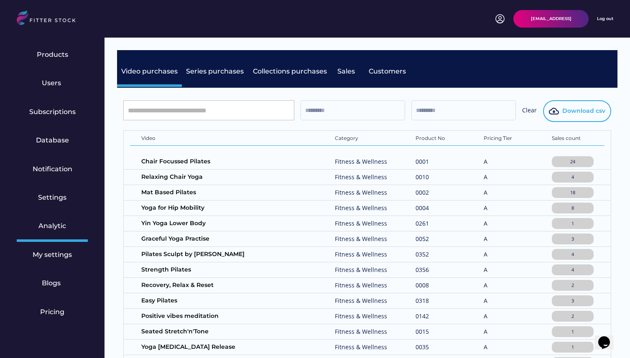
click at [579, 115] on button "Download csv" at bounding box center [577, 111] width 68 height 22
click at [595, 104] on button "Download csv" at bounding box center [577, 111] width 68 height 22
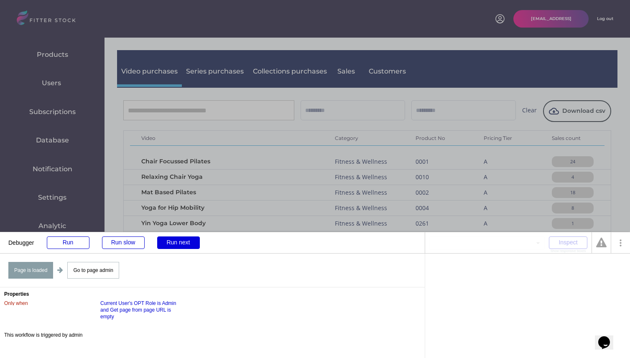
click at [173, 241] on div "Run next" at bounding box center [178, 243] width 43 height 13
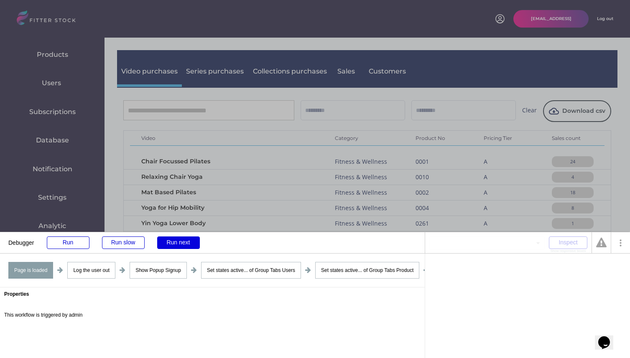
click at [173, 241] on div "Run next" at bounding box center [178, 243] width 43 height 13
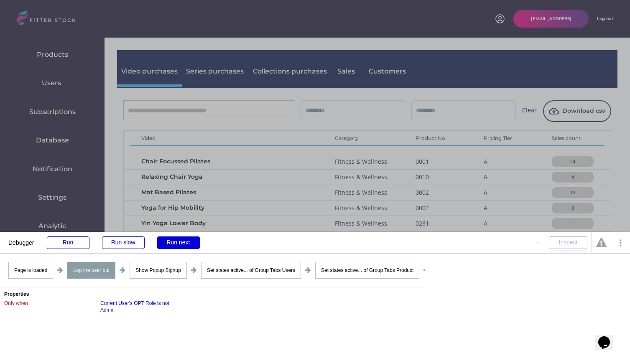
click at [173, 241] on div "Run next" at bounding box center [178, 243] width 43 height 13
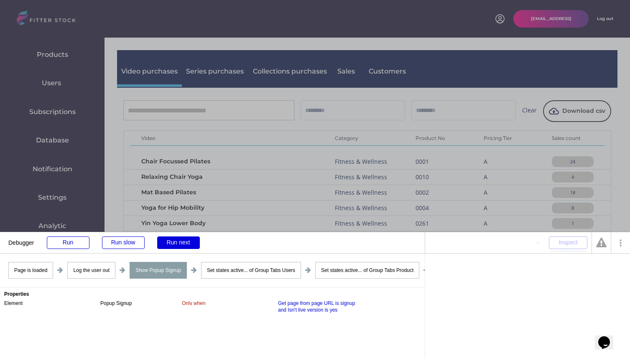
click at [173, 241] on div "Run next" at bounding box center [178, 243] width 43 height 13
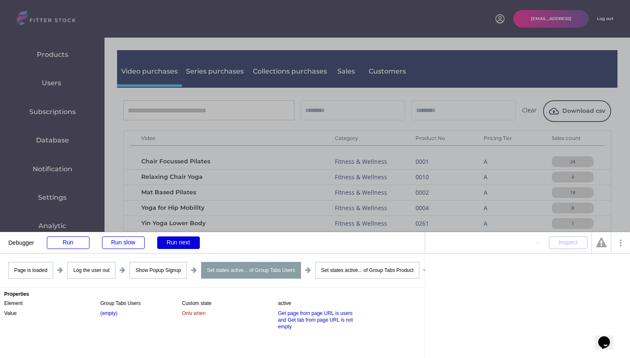
click at [173, 241] on div "Run next" at bounding box center [178, 243] width 43 height 13
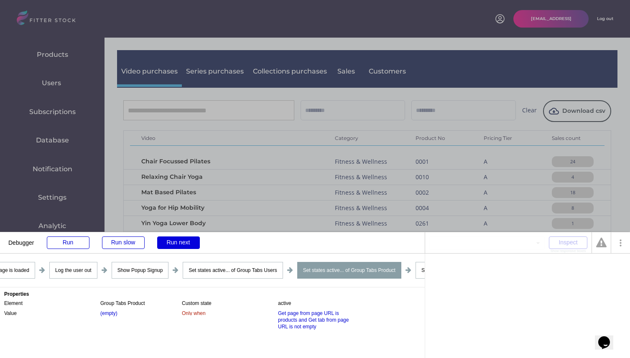
click at [173, 241] on div "Run next" at bounding box center [178, 243] width 43 height 13
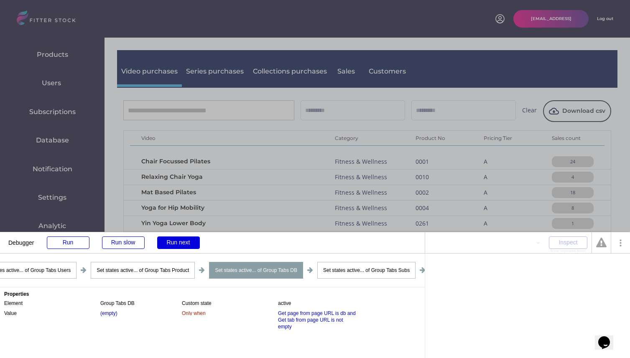
click at [173, 241] on div "Run next" at bounding box center [178, 243] width 43 height 13
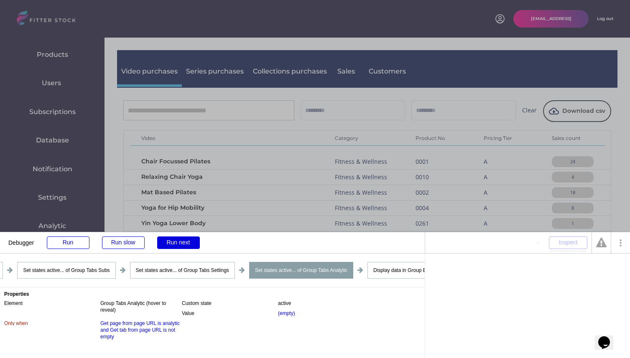
click at [173, 241] on div "Run next" at bounding box center [178, 243] width 43 height 13
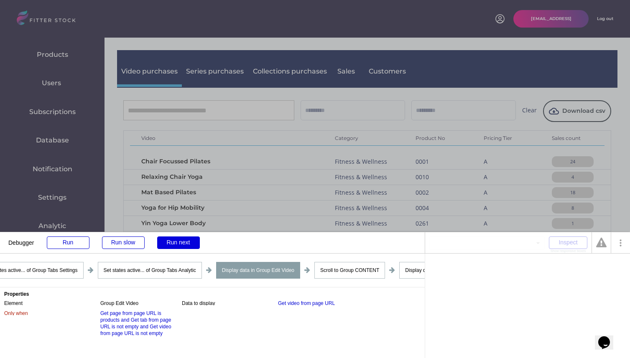
click at [173, 241] on div "Run next" at bounding box center [178, 243] width 43 height 13
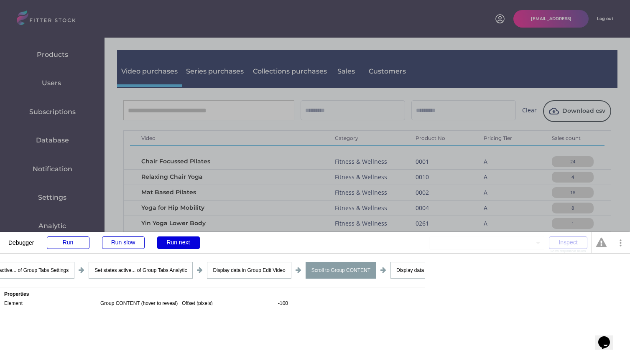
click at [173, 241] on div "Run next" at bounding box center [178, 243] width 43 height 13
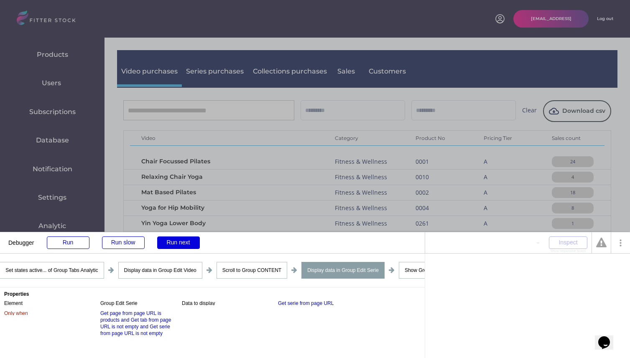
click at [173, 241] on div "Run next" at bounding box center [178, 243] width 43 height 13
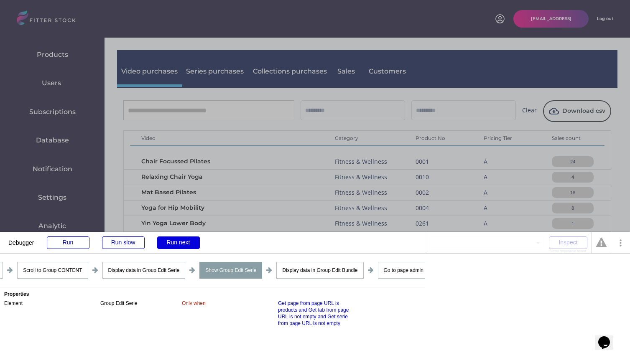
click at [173, 241] on div "Run next" at bounding box center [178, 243] width 43 height 13
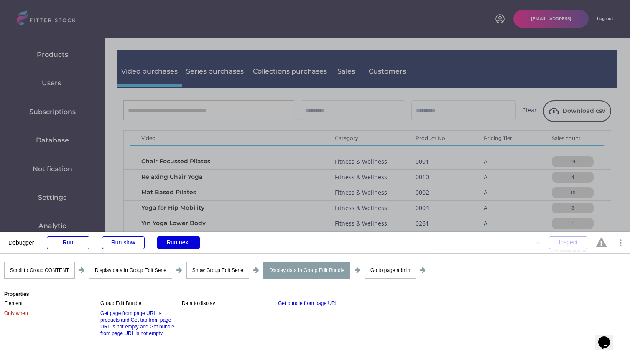
click at [173, 241] on div "Run next" at bounding box center [178, 243] width 43 height 13
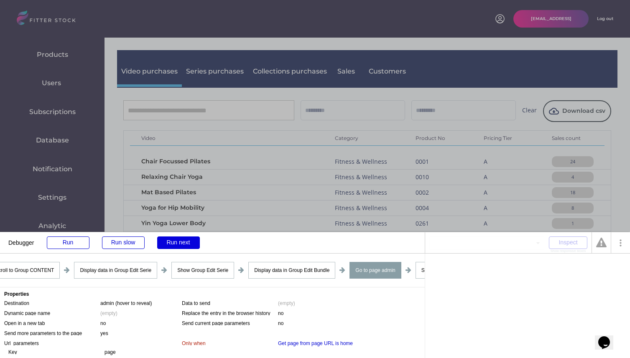
click at [173, 241] on div "Run next" at bounding box center [178, 243] width 43 height 13
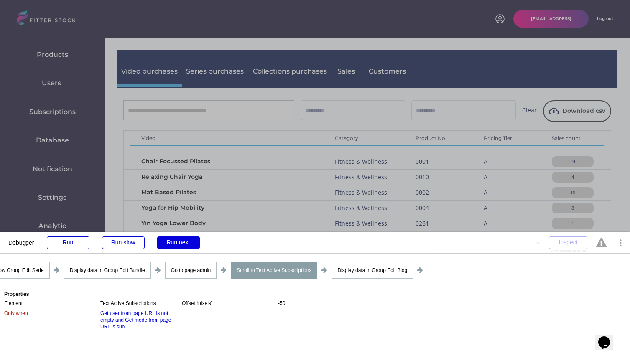
click at [173, 241] on div "Run next" at bounding box center [178, 243] width 43 height 13
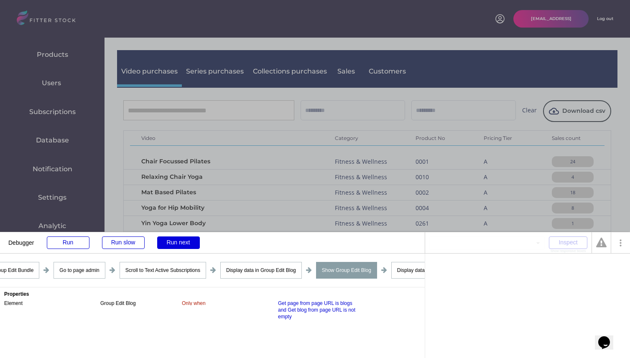
click at [173, 241] on div "Run next" at bounding box center [178, 243] width 43 height 13
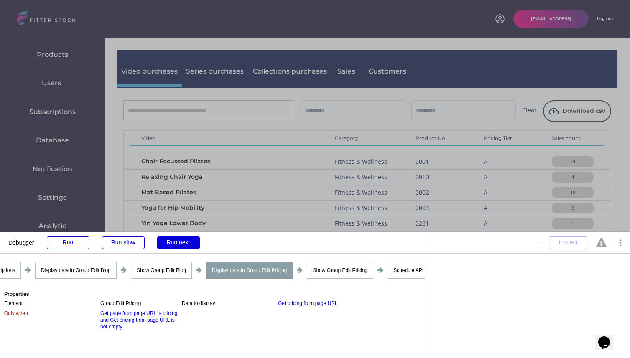
click at [173, 241] on div "Run next" at bounding box center [178, 243] width 43 height 13
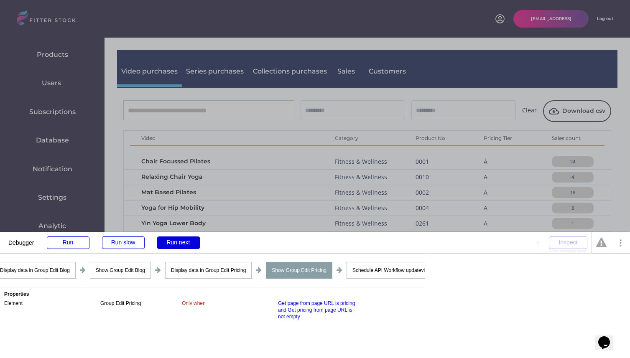
click at [173, 241] on div "Run next" at bounding box center [178, 243] width 43 height 13
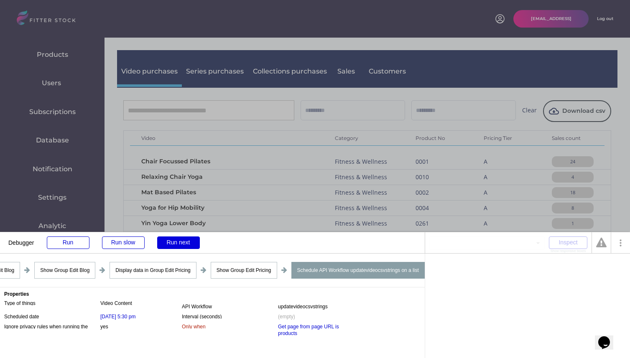
click at [173, 241] on div "Run next" at bounding box center [178, 243] width 43 height 13
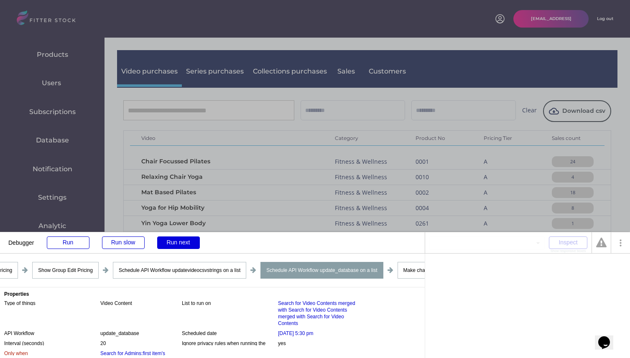
click at [173, 241] on div "Run next" at bounding box center [178, 243] width 43 height 13
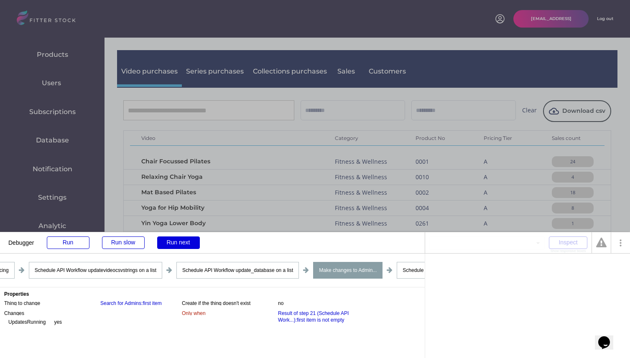
click at [173, 241] on div "Run next" at bounding box center [178, 243] width 43 height 13
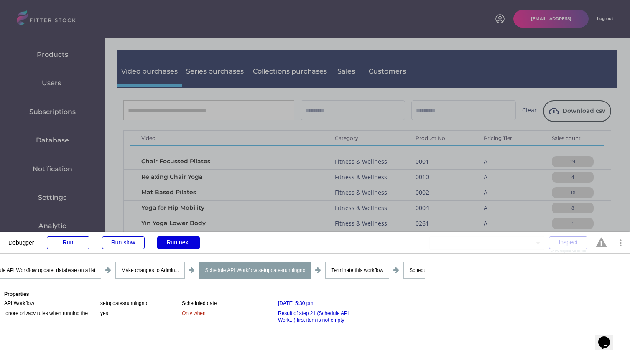
click at [173, 241] on div "Run next" at bounding box center [178, 243] width 43 height 13
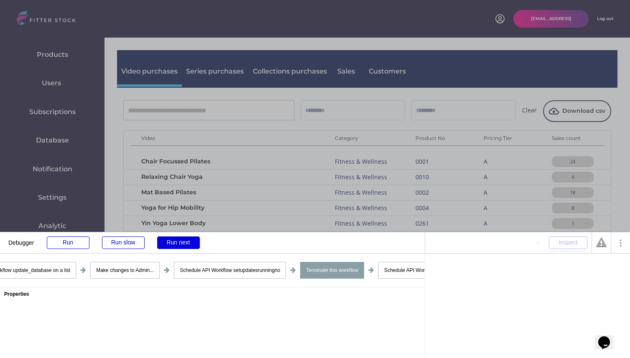
click at [173, 241] on div "Run next" at bounding box center [178, 243] width 43 height 13
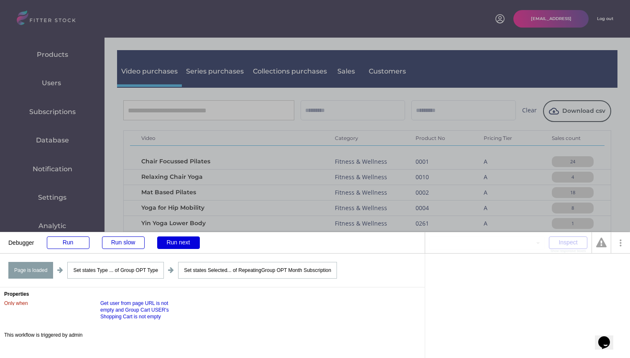
click at [173, 241] on div "Run next" at bounding box center [178, 243] width 43 height 13
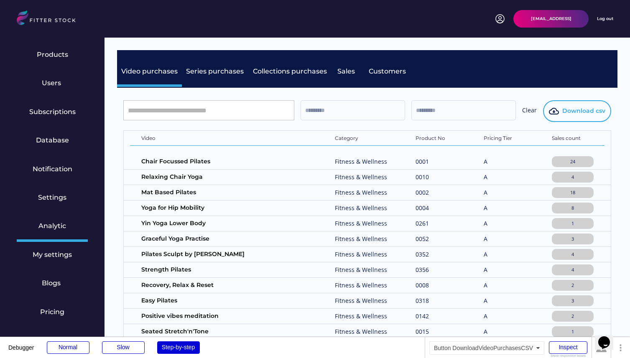
click at [569, 111] on span "Download csv" at bounding box center [583, 111] width 43 height 8
click at [584, 104] on button "Download csv" at bounding box center [577, 111] width 68 height 22
click at [585, 113] on span "Download csv" at bounding box center [583, 111] width 43 height 8
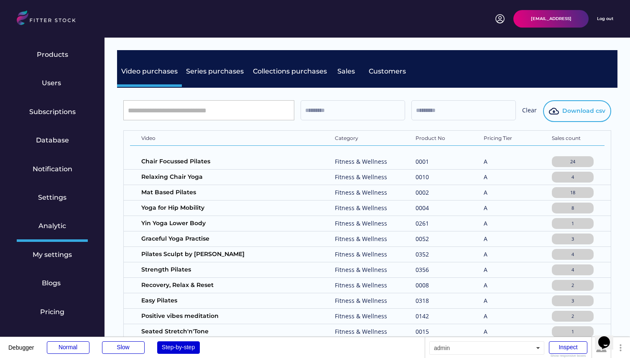
click at [585, 113] on span "Download csv" at bounding box center [583, 111] width 43 height 8
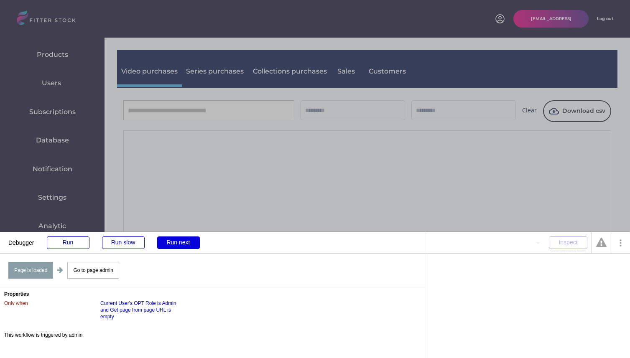
click at [182, 241] on div "Run next" at bounding box center [178, 243] width 43 height 13
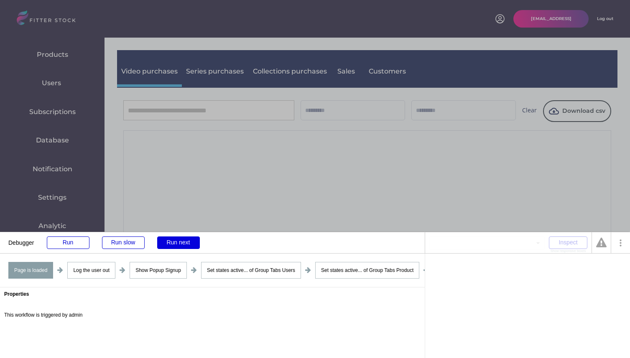
click at [182, 241] on div "Run next" at bounding box center [178, 243] width 43 height 13
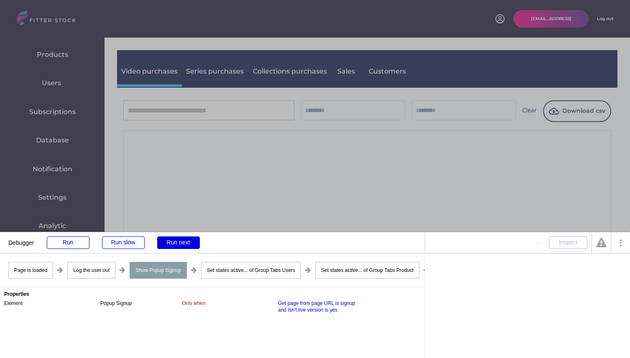
click at [182, 241] on div "Run next" at bounding box center [178, 243] width 43 height 13
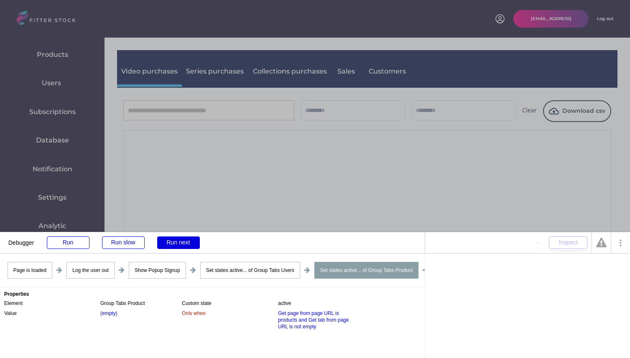
click at [182, 241] on div "Run next" at bounding box center [178, 243] width 43 height 13
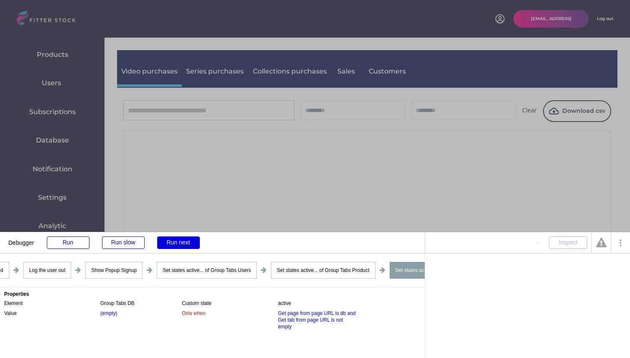
click at [182, 241] on div "Run next" at bounding box center [178, 243] width 43 height 13
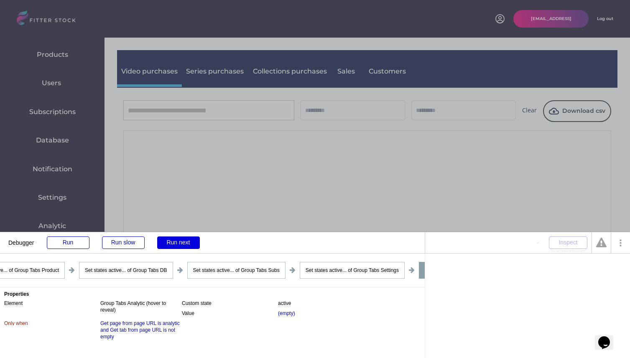
click at [182, 241] on div "Run next" at bounding box center [178, 243] width 43 height 13
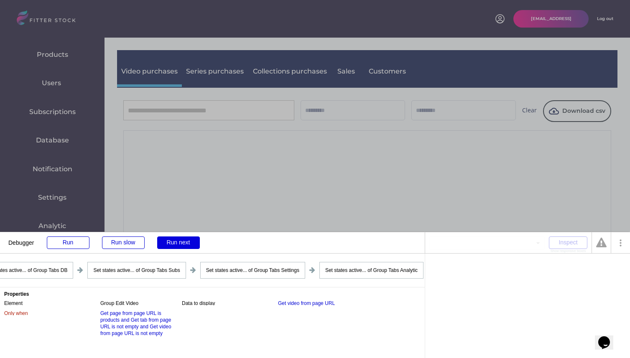
click at [182, 241] on div "Run next" at bounding box center [178, 243] width 43 height 13
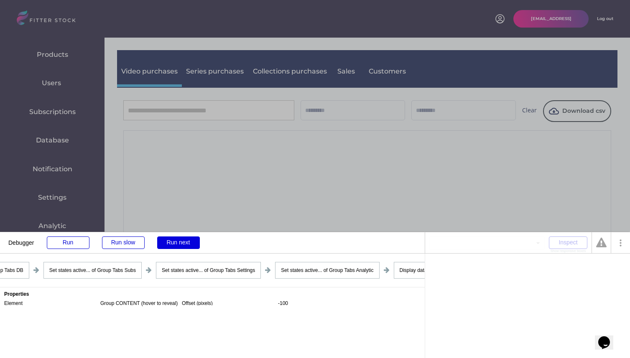
click at [182, 241] on div "Run next" at bounding box center [178, 243] width 43 height 13
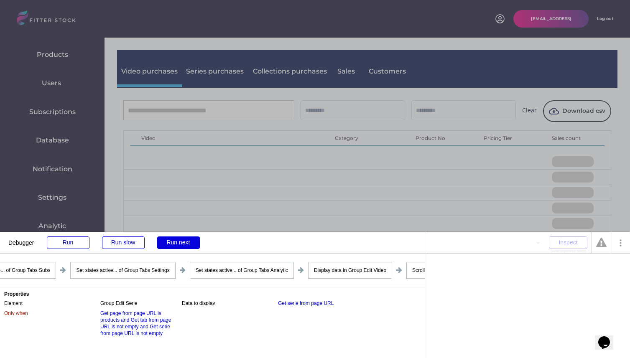
click at [182, 241] on div "Run next" at bounding box center [178, 243] width 43 height 13
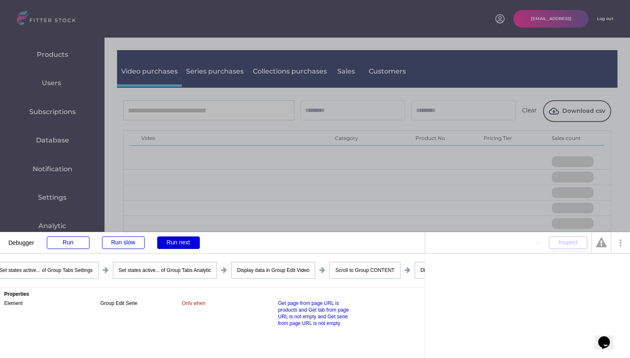
click at [182, 241] on div "Run next" at bounding box center [178, 243] width 43 height 13
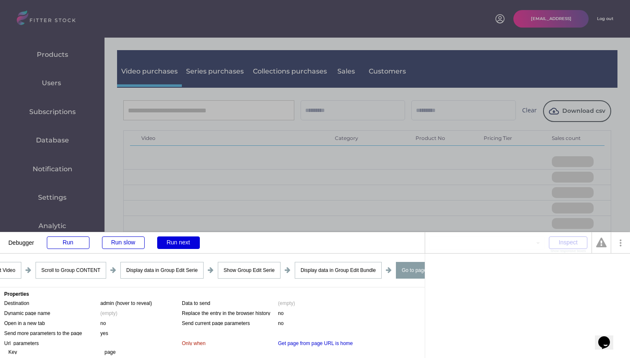
click at [182, 241] on div "Run next" at bounding box center [178, 243] width 43 height 13
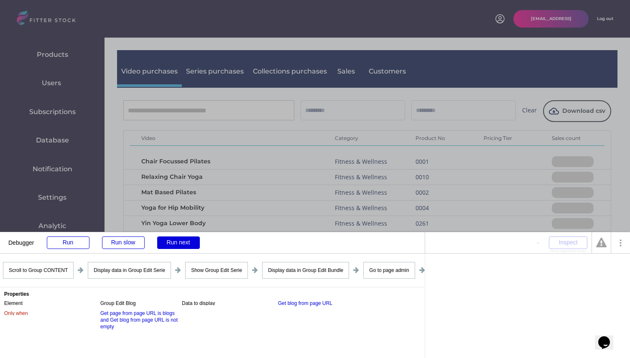
click at [182, 241] on div "Run next" at bounding box center [178, 243] width 43 height 13
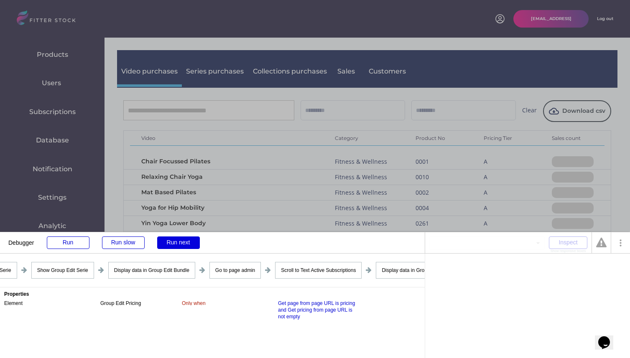
click at [182, 241] on div "Run next" at bounding box center [178, 243] width 43 height 13
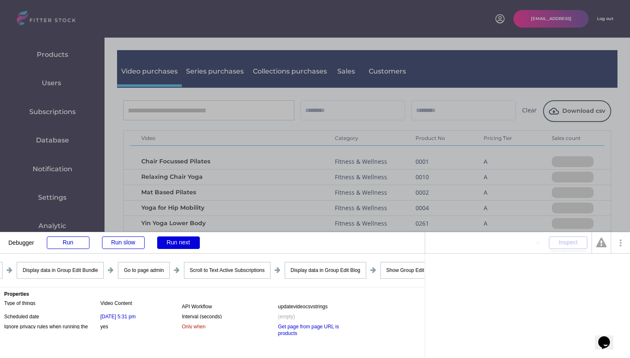
click at [182, 241] on div "Run next" at bounding box center [178, 243] width 43 height 13
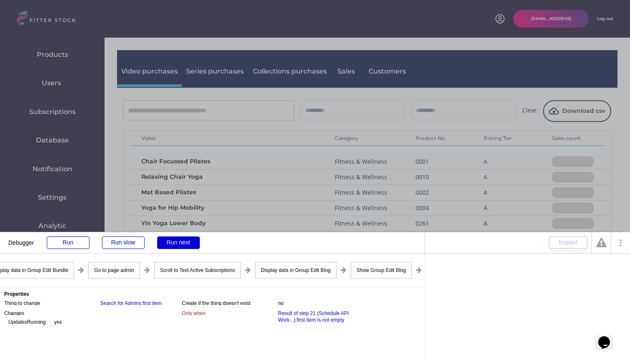
click at [182, 241] on div "Run next" at bounding box center [178, 243] width 43 height 13
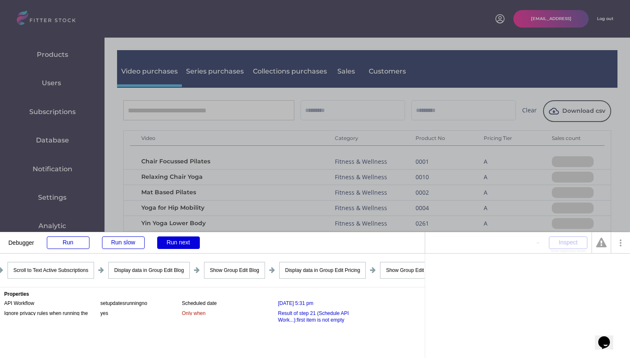
click at [182, 241] on div "Run next" at bounding box center [178, 243] width 43 height 13
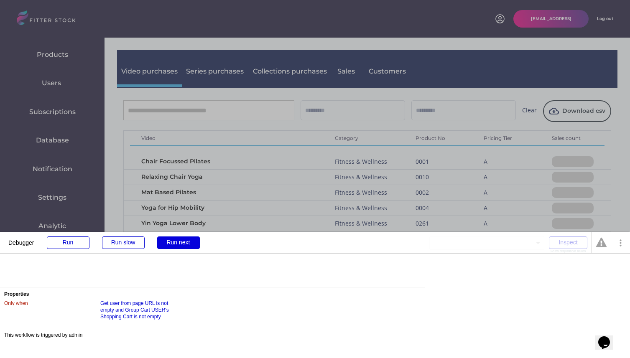
click at [182, 241] on div "Run next" at bounding box center [178, 243] width 43 height 13
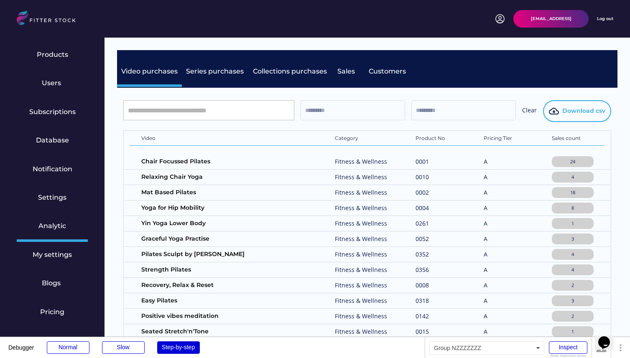
click at [568, 108] on span "Download csv" at bounding box center [583, 111] width 43 height 8
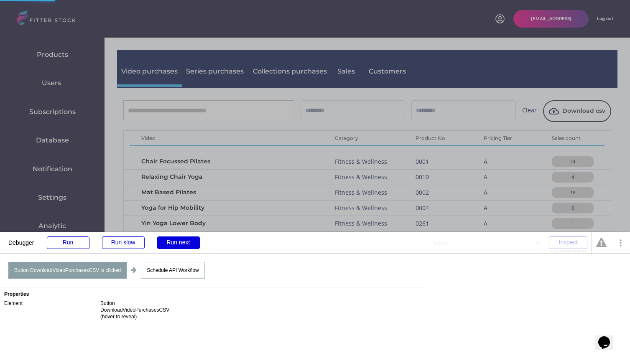
click at [188, 240] on div "Run next" at bounding box center [178, 243] width 43 height 13
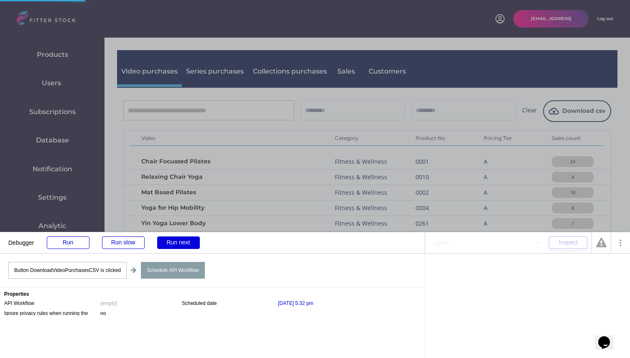
click at [188, 240] on div "Run next" at bounding box center [178, 243] width 43 height 13
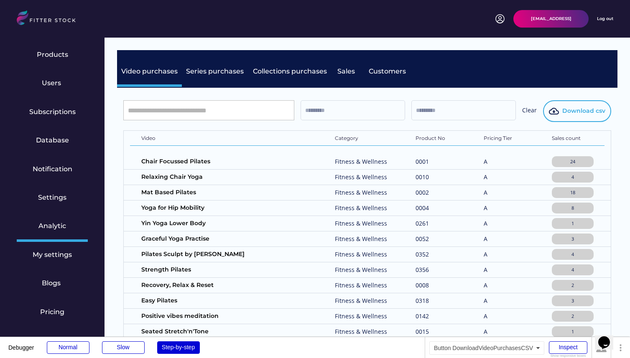
click at [562, 114] on span "Download csv" at bounding box center [583, 111] width 43 height 8
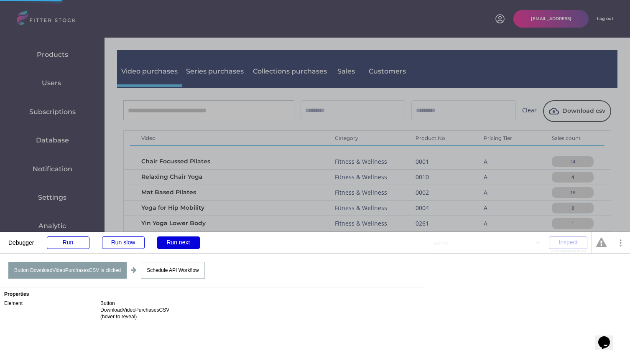
click at [180, 240] on div "Run next" at bounding box center [178, 243] width 43 height 13
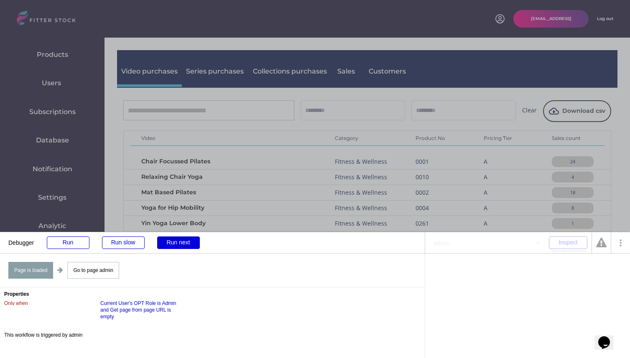
click at [183, 242] on div "Run next" at bounding box center [178, 243] width 43 height 13
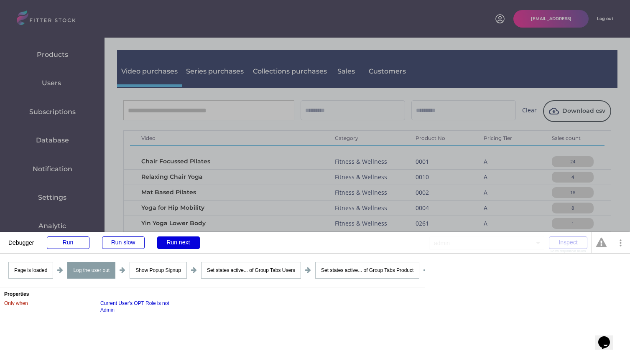
click at [183, 242] on div "Run next" at bounding box center [178, 243] width 43 height 13
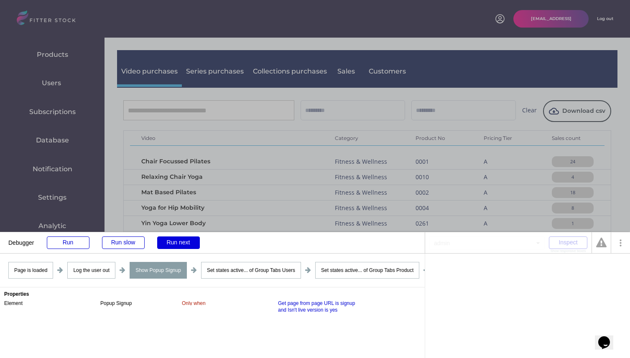
click at [183, 242] on div "Run next" at bounding box center [178, 243] width 43 height 13
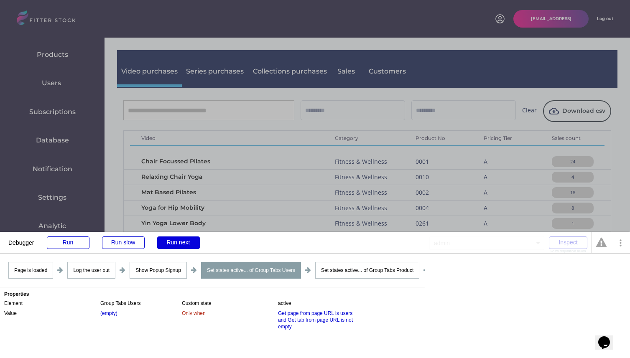
click at [183, 242] on div "Run next" at bounding box center [178, 243] width 43 height 13
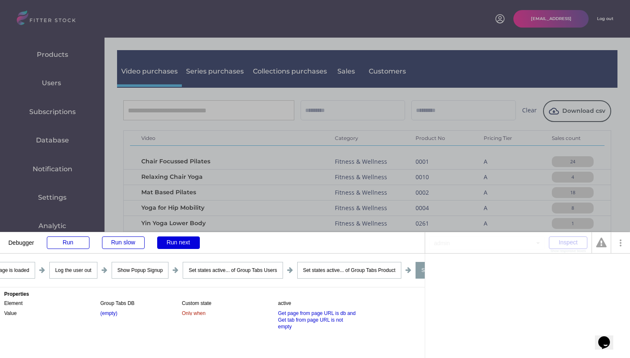
click at [183, 242] on div "Run next" at bounding box center [178, 243] width 43 height 13
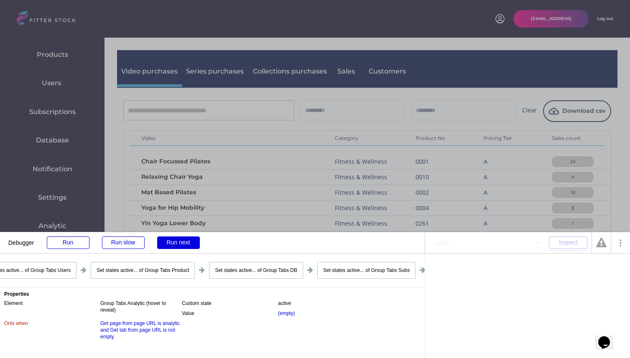
click at [183, 242] on div "Run next" at bounding box center [178, 243] width 43 height 13
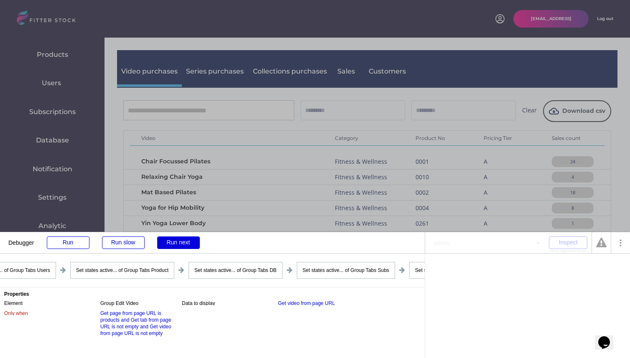
click at [183, 242] on div "Run next" at bounding box center [178, 243] width 43 height 13
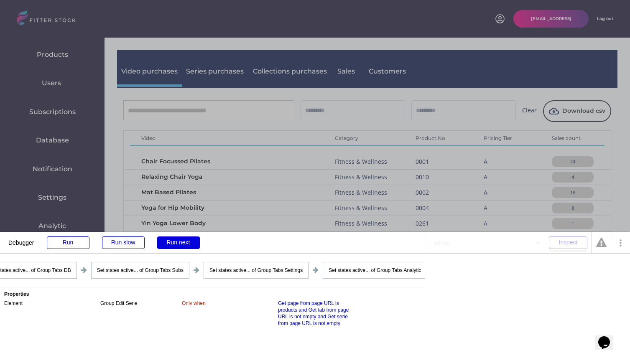
click at [183, 242] on div "Run next" at bounding box center [178, 243] width 43 height 13
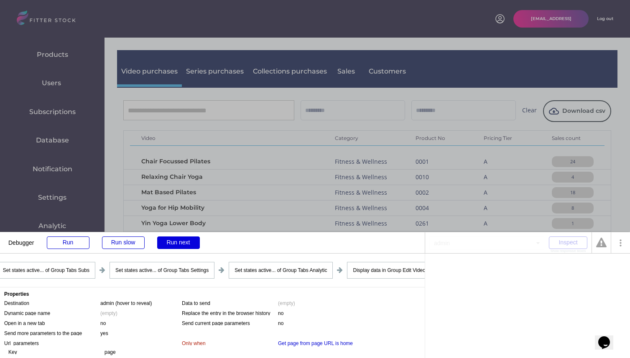
click at [183, 242] on div "Run next" at bounding box center [178, 243] width 43 height 13
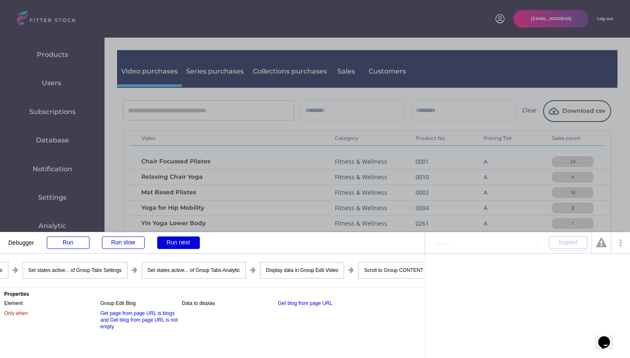
click at [183, 242] on div "Run next" at bounding box center [178, 243] width 43 height 13
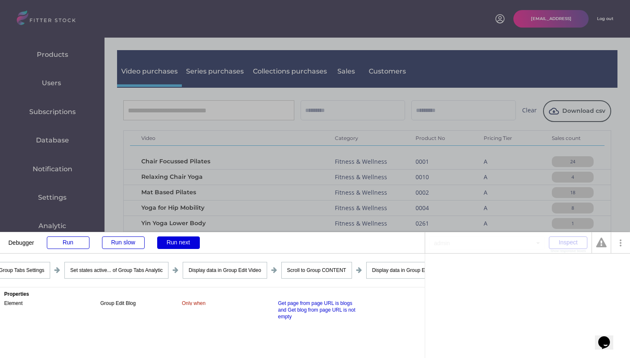
click at [183, 242] on div "Run next" at bounding box center [178, 243] width 43 height 13
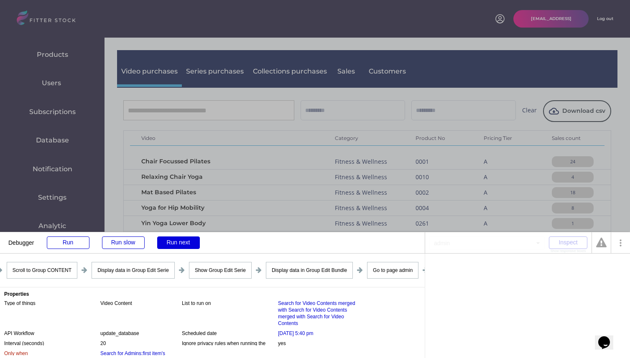
click at [183, 242] on div "Run next" at bounding box center [178, 243] width 43 height 13
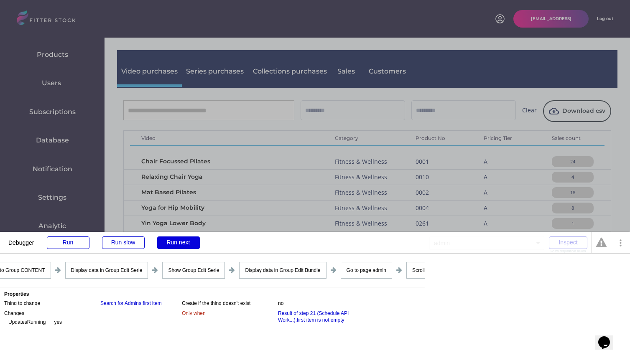
click at [183, 242] on div "Run next" at bounding box center [178, 243] width 43 height 13
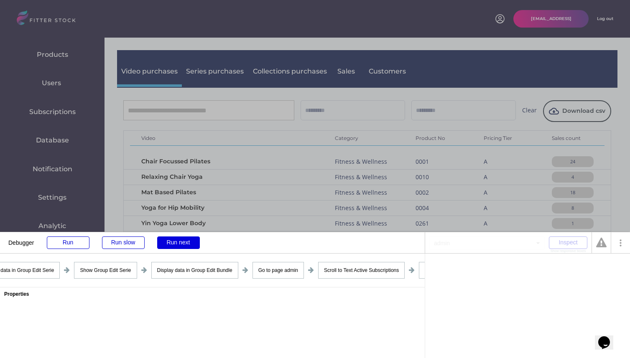
click at [183, 242] on div "Run next" at bounding box center [178, 243] width 43 height 13
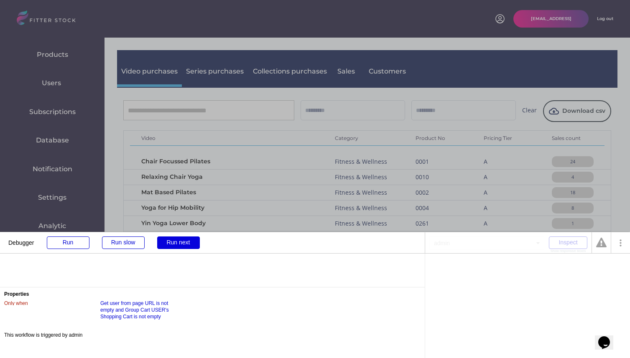
click at [183, 242] on div "Run next" at bounding box center [178, 243] width 43 height 13
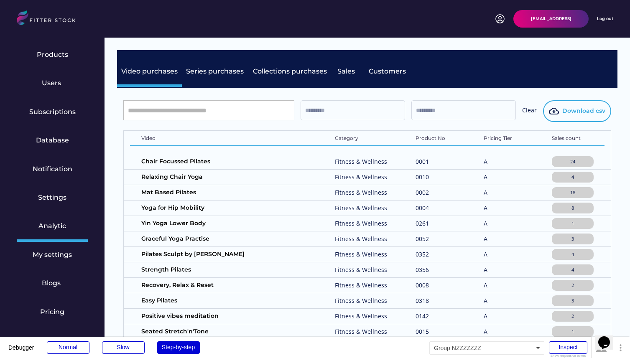
click at [580, 106] on button "Download csv" at bounding box center [577, 111] width 68 height 22
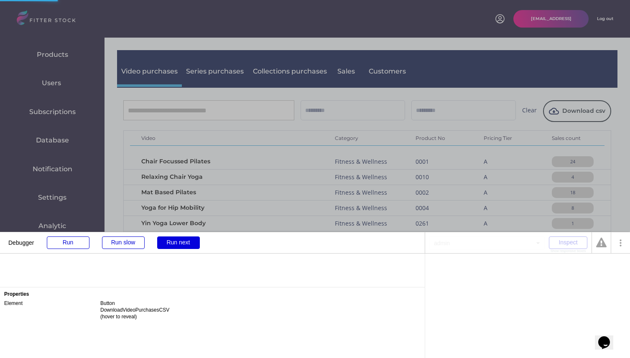
click at [180, 242] on div "Run next" at bounding box center [178, 243] width 43 height 13
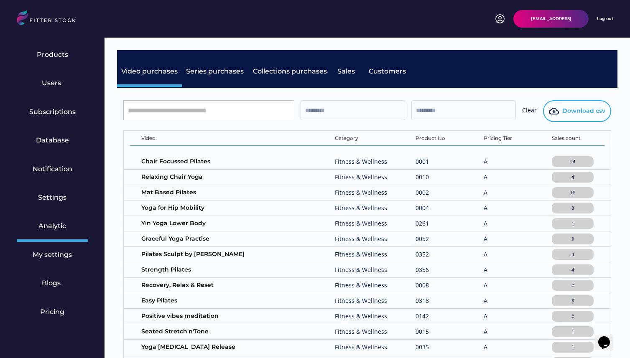
click at [585, 108] on span "Download csv" at bounding box center [583, 111] width 43 height 8
click at [589, 107] on span "Download csv" at bounding box center [583, 111] width 43 height 8
click at [593, 109] on span "Download csv" at bounding box center [583, 111] width 43 height 8
click at [578, 115] on span "Download csv" at bounding box center [583, 111] width 43 height 8
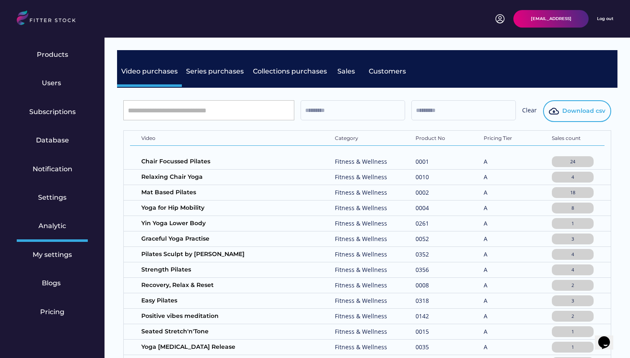
click at [578, 115] on button "Download csv" at bounding box center [577, 111] width 68 height 22
click at [570, 114] on span "Download csv" at bounding box center [583, 111] width 43 height 8
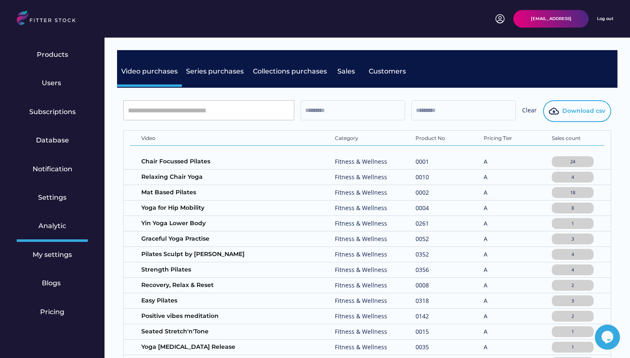
click at [570, 114] on span "Download csv" at bounding box center [583, 111] width 43 height 8
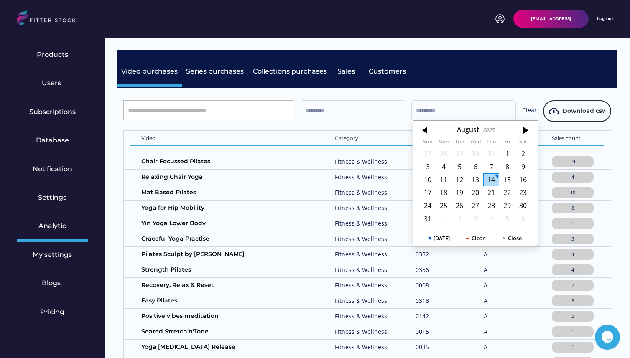
drag, startPoint x: 516, startPoint y: 109, endPoint x: 537, endPoint y: 110, distance: 20.5
click at [537, 110] on div "Clear Download csv" at bounding box center [367, 111] width 488 height 22
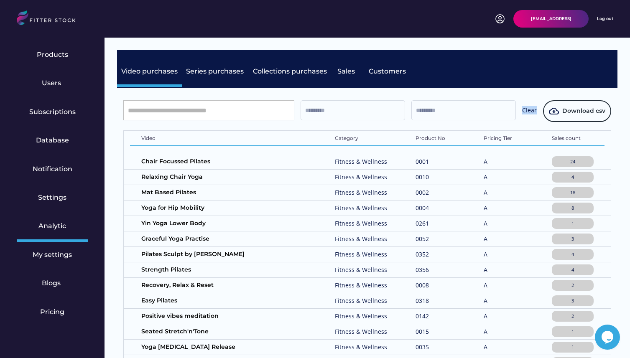
drag, startPoint x: 534, startPoint y: 116, endPoint x: 523, endPoint y: 110, distance: 13.1
click at [523, 110] on div "Clear" at bounding box center [529, 111] width 15 height 10
drag, startPoint x: 537, startPoint y: 115, endPoint x: 523, endPoint y: 112, distance: 14.3
click at [523, 112] on div "Clear Download csv" at bounding box center [367, 111] width 488 height 22
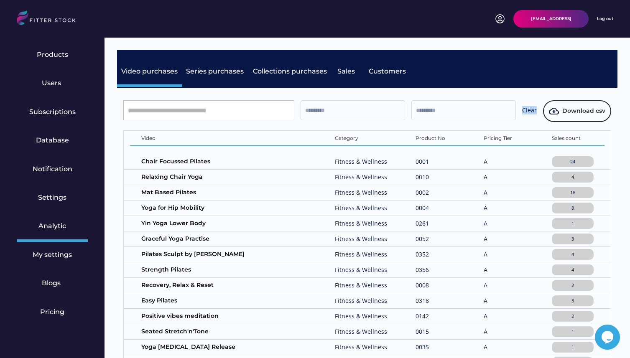
drag, startPoint x: 538, startPoint y: 113, endPoint x: 522, endPoint y: 112, distance: 15.6
click at [522, 112] on div "Clear Download csv" at bounding box center [367, 111] width 488 height 22
drag, startPoint x: 537, startPoint y: 114, endPoint x: 521, endPoint y: 108, distance: 17.1
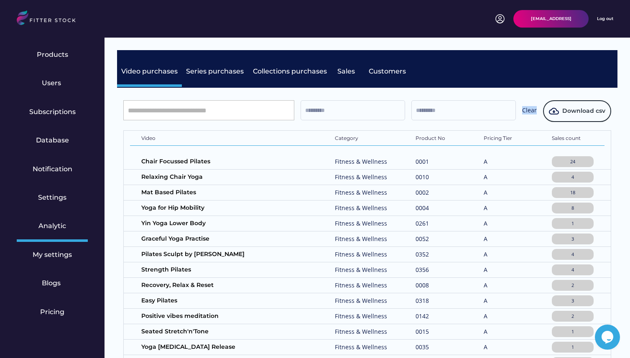
click at [521, 108] on div "Clear Download csv" at bounding box center [367, 111] width 488 height 22
drag, startPoint x: 536, startPoint y: 118, endPoint x: 525, endPoint y: 113, distance: 12.1
click at [525, 113] on div "Clear Download csv" at bounding box center [367, 111] width 488 height 22
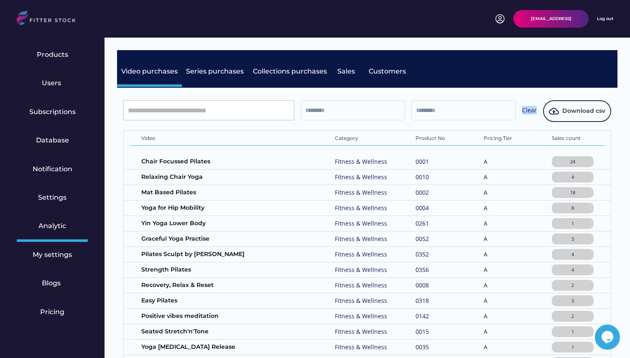
drag, startPoint x: 537, startPoint y: 120, endPoint x: 521, endPoint y: 107, distance: 20.0
click at [521, 107] on div "Clear Download csv" at bounding box center [367, 111] width 488 height 22
click at [569, 110] on span "Download csv" at bounding box center [583, 111] width 43 height 8
